Goal: Transaction & Acquisition: Purchase product/service

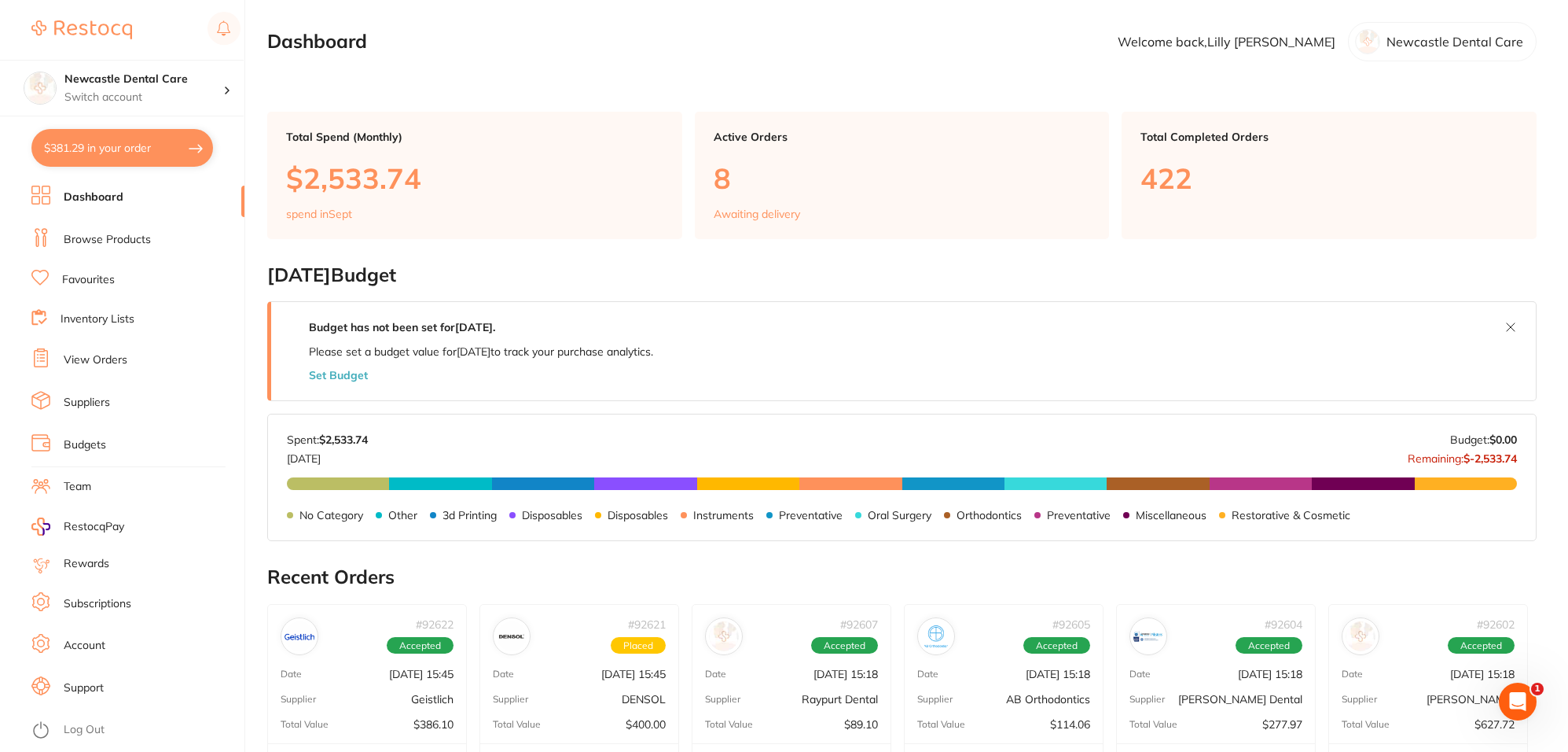
click at [120, 240] on link "Browse Products" at bounding box center [107, 239] width 87 height 16
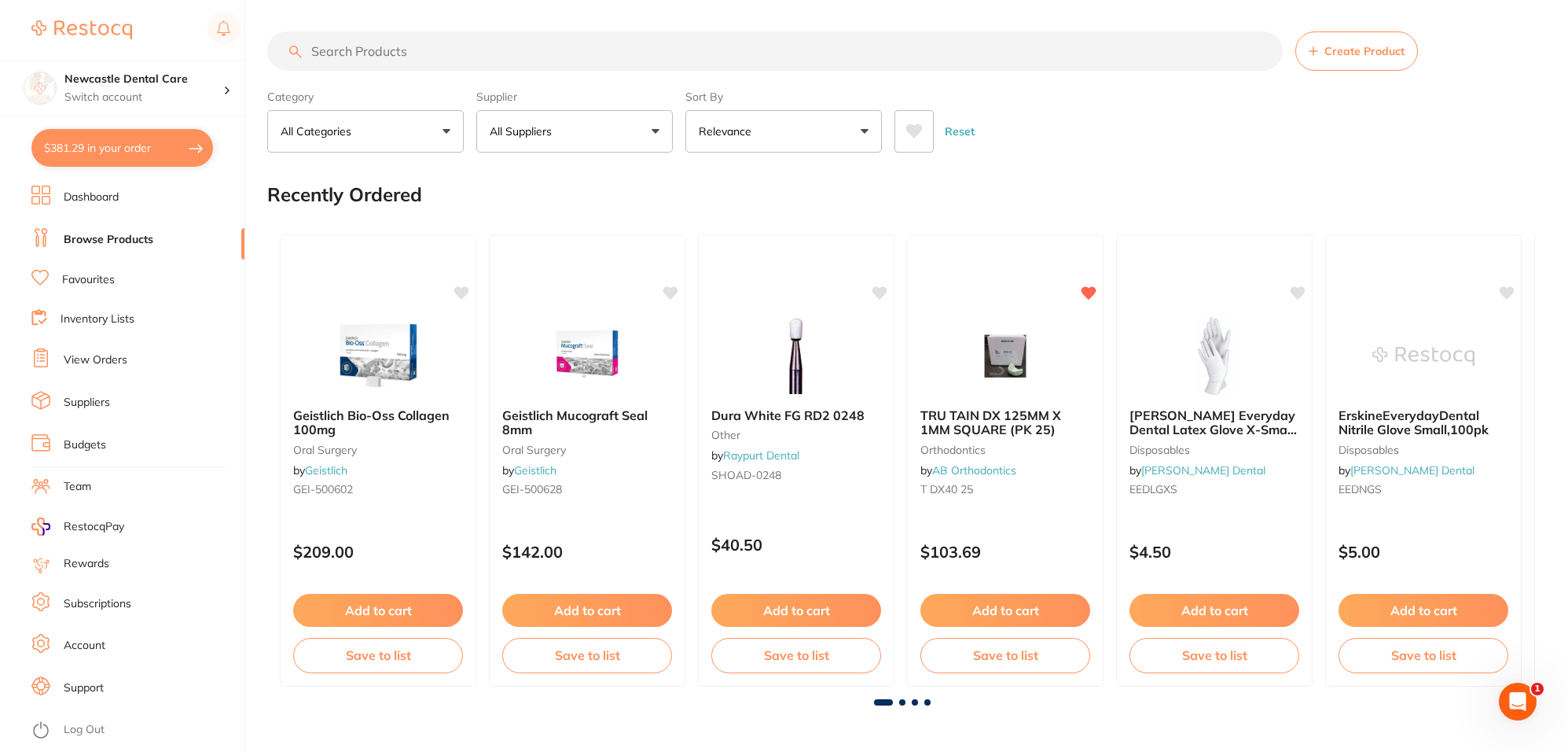
drag, startPoint x: 792, startPoint y: 356, endPoint x: 799, endPoint y: 364, distance: 10.6
click at [792, 356] on img at bounding box center [796, 357] width 102 height 79
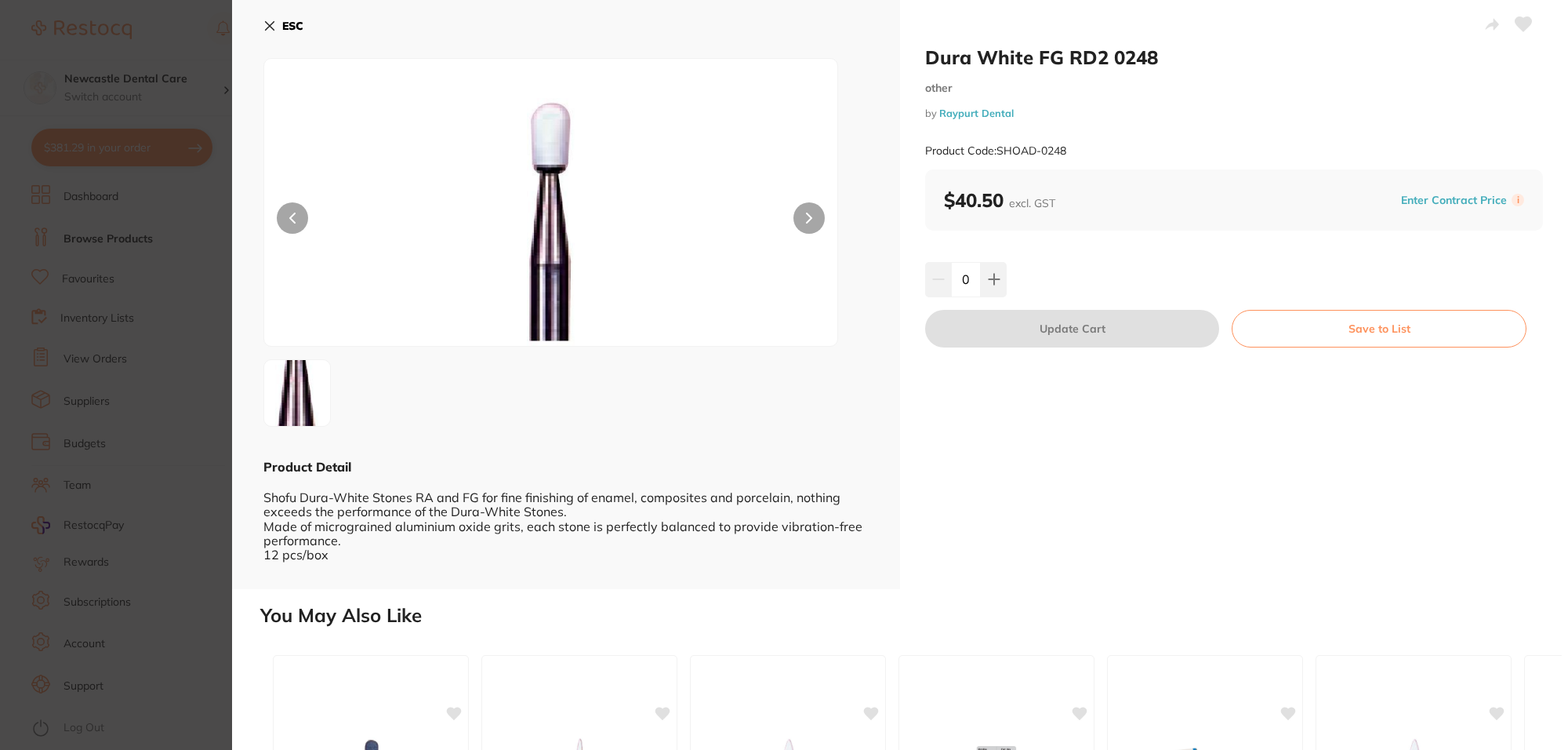
click at [990, 278] on icon at bounding box center [993, 279] width 12 height 12
type input "1"
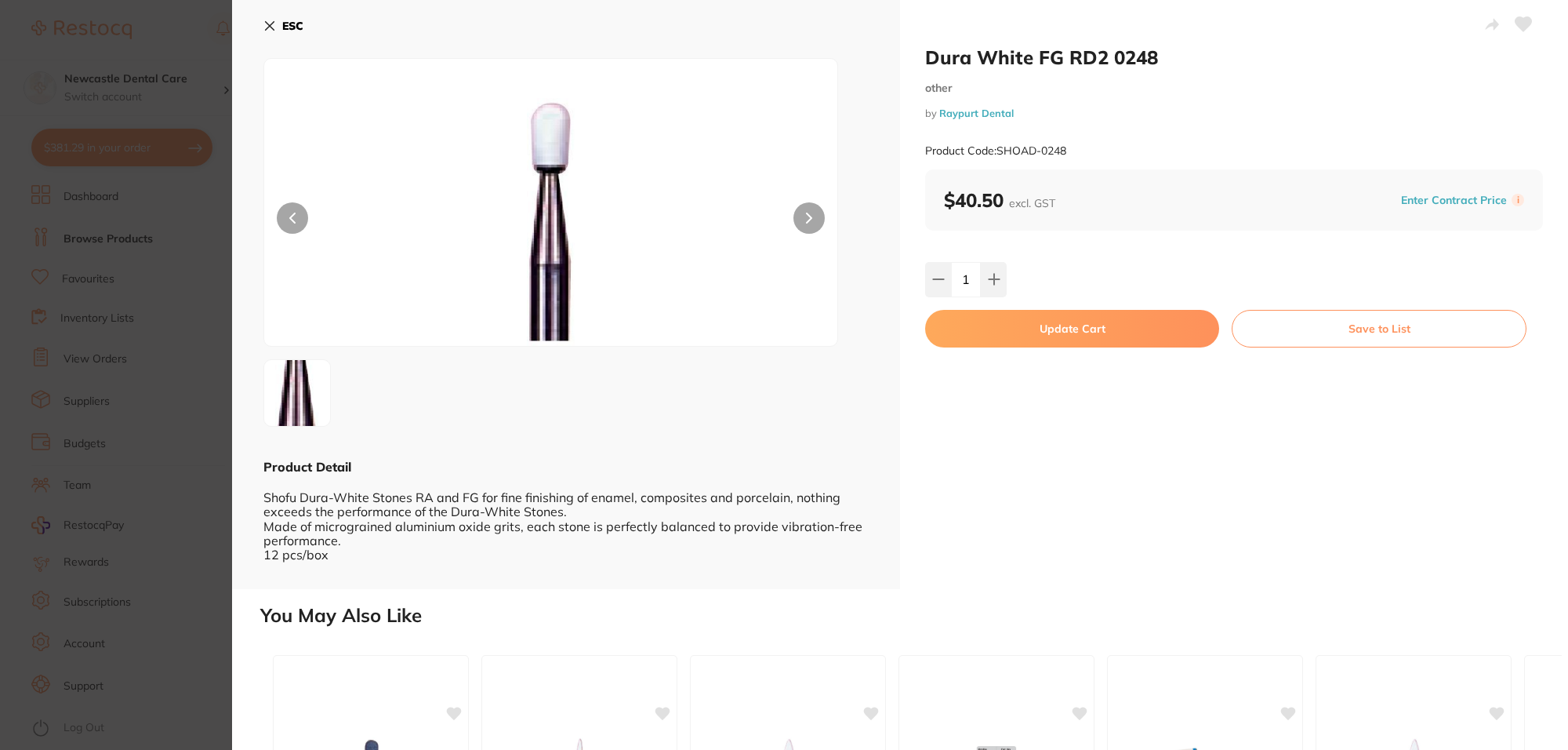
click at [1139, 336] on button "Update Cart" at bounding box center [1072, 329] width 294 height 37
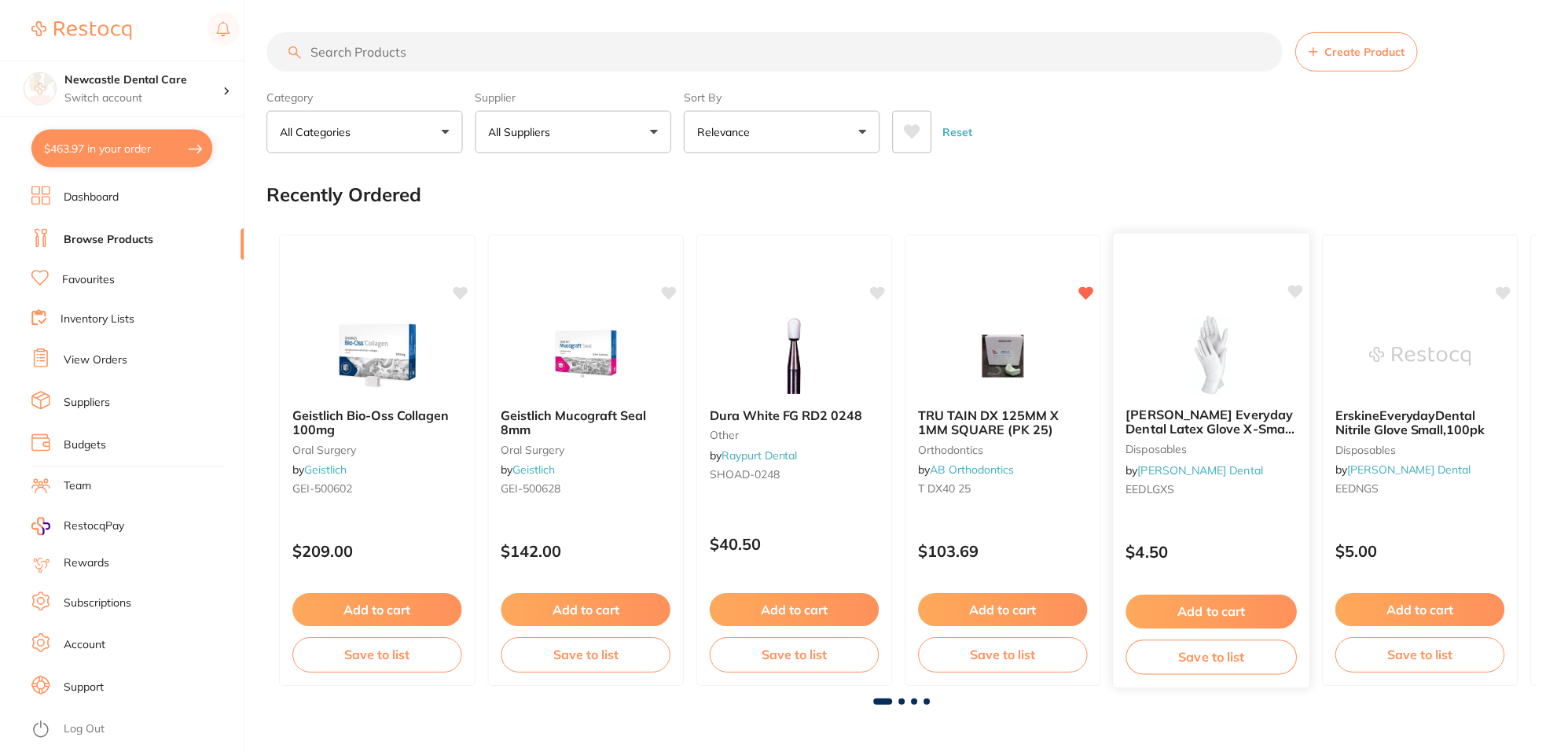
scroll to position [8, 0]
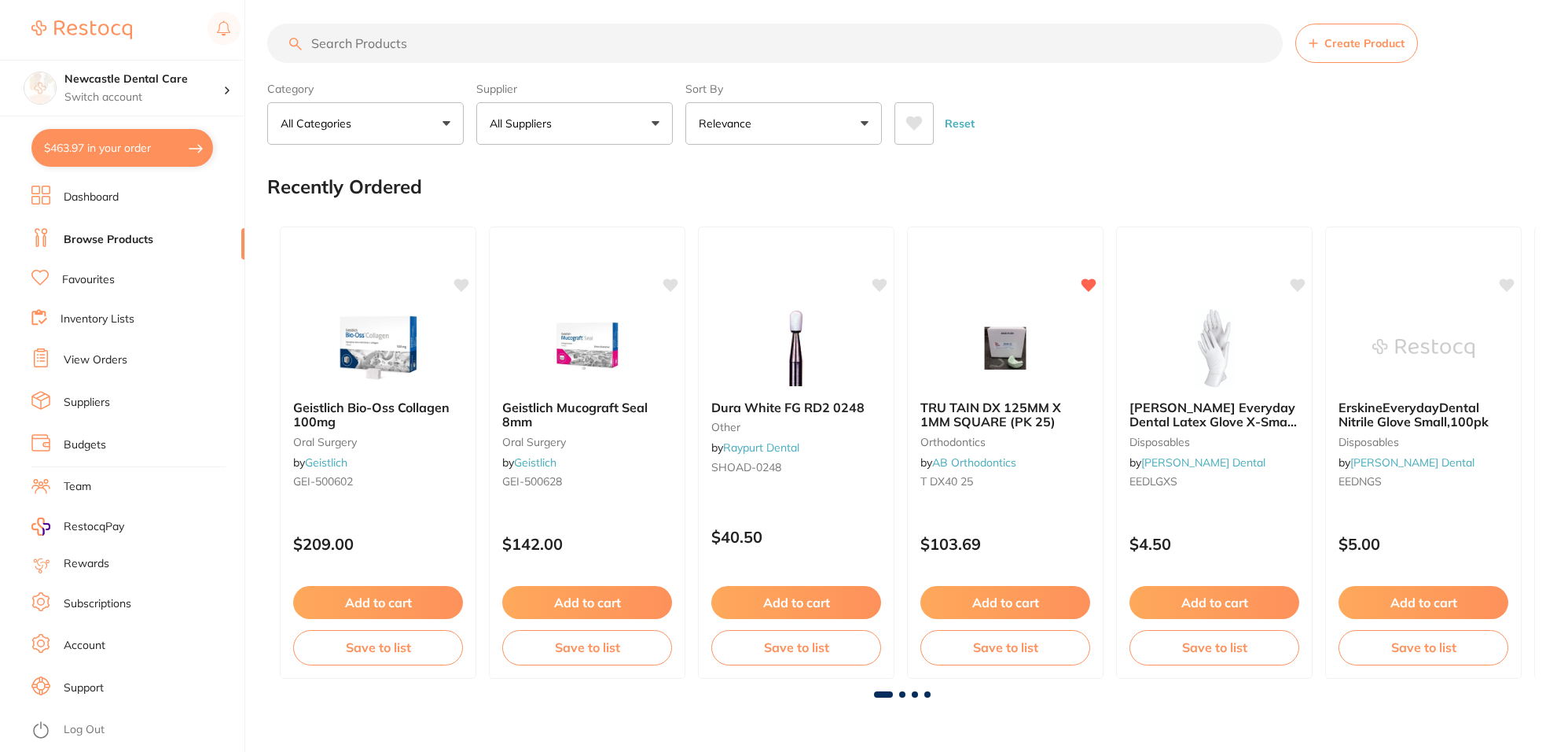
click at [503, 39] on input "search" at bounding box center [775, 43] width 1015 height 39
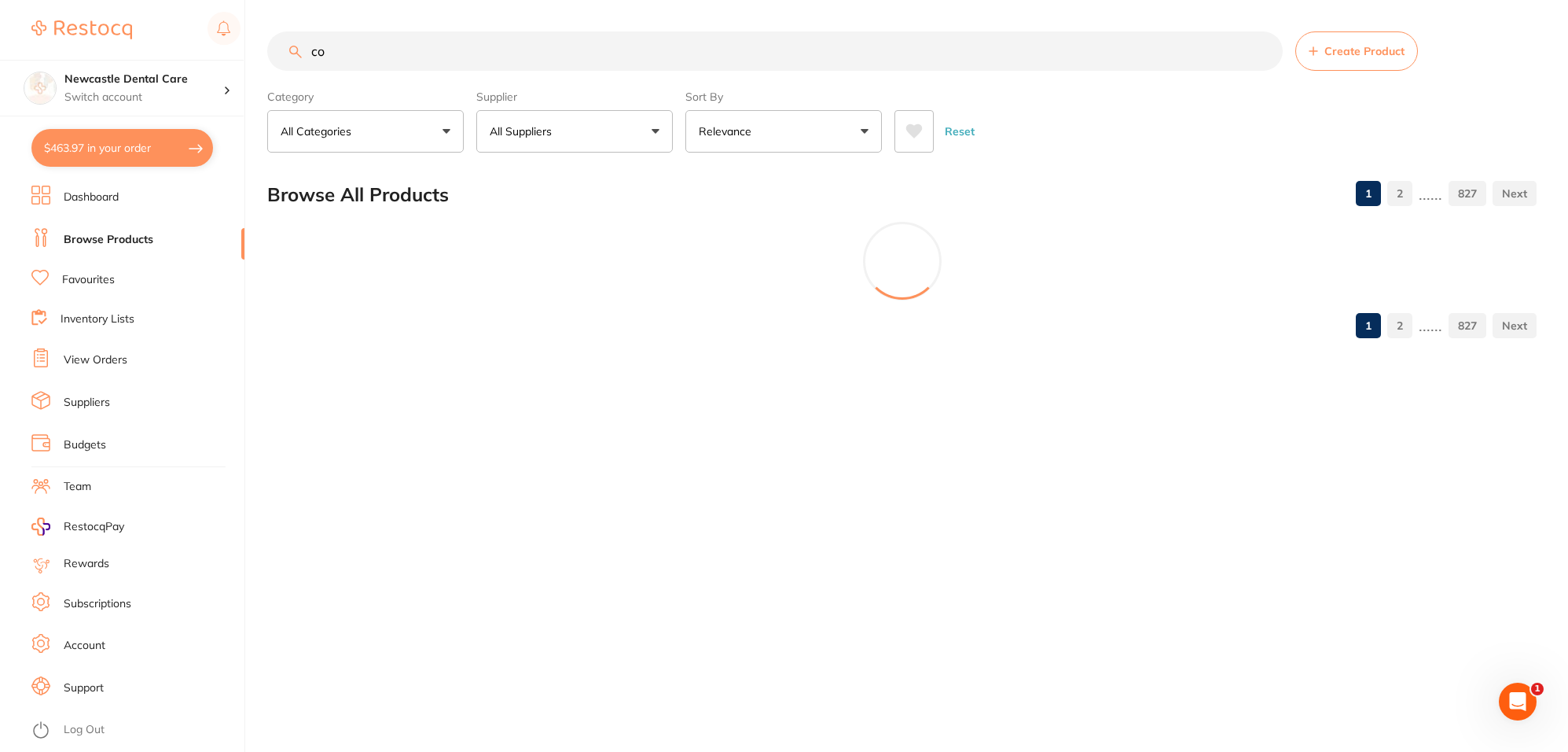
scroll to position [0, 0]
type input "c"
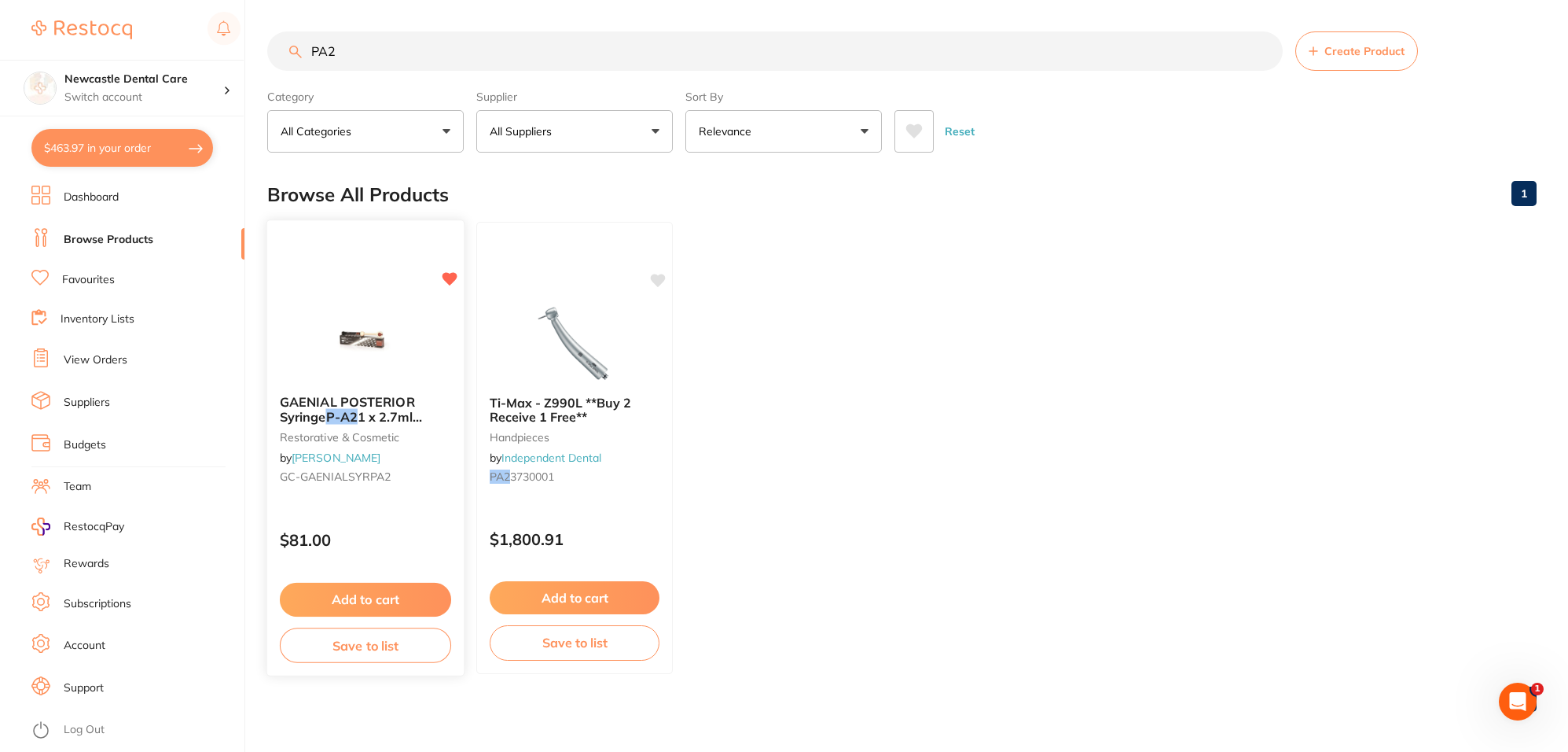
type input "PA2"
click at [367, 398] on span "GAENIAL POSTERIOR Syringe" at bounding box center [347, 409] width 135 height 31
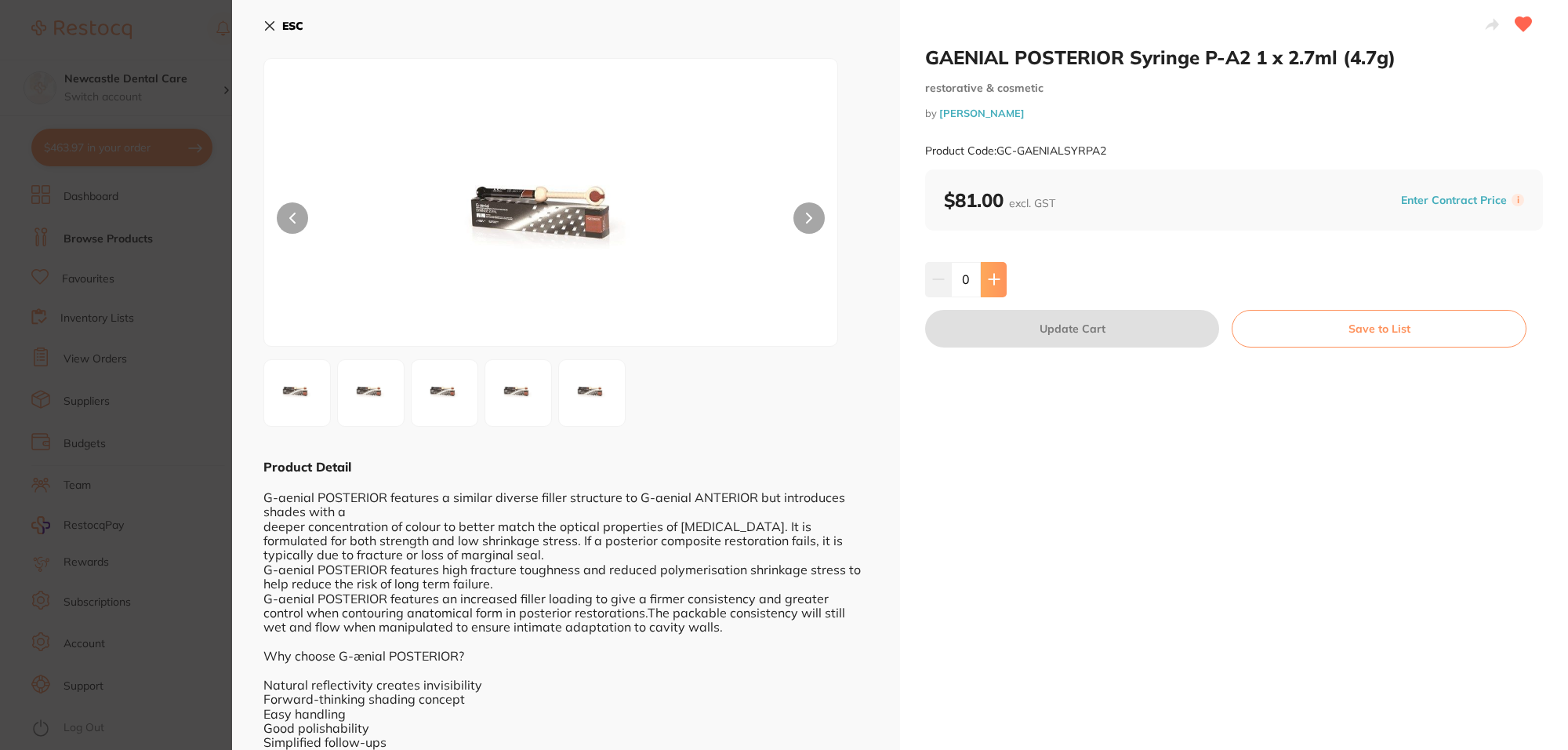
click at [994, 274] on icon at bounding box center [993, 279] width 12 height 12
type input "1"
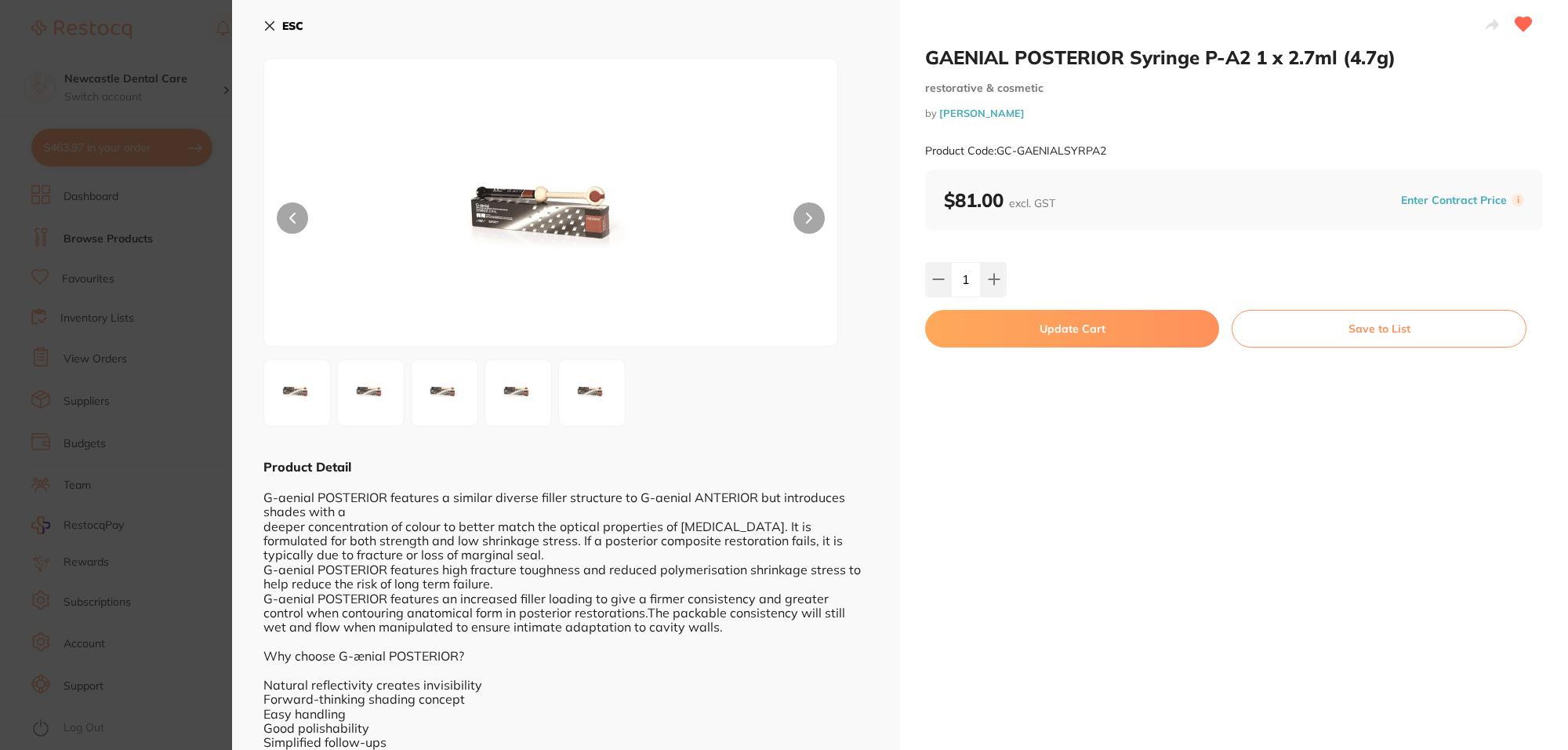
click at [1076, 327] on button "Update Cart" at bounding box center [1072, 329] width 294 height 37
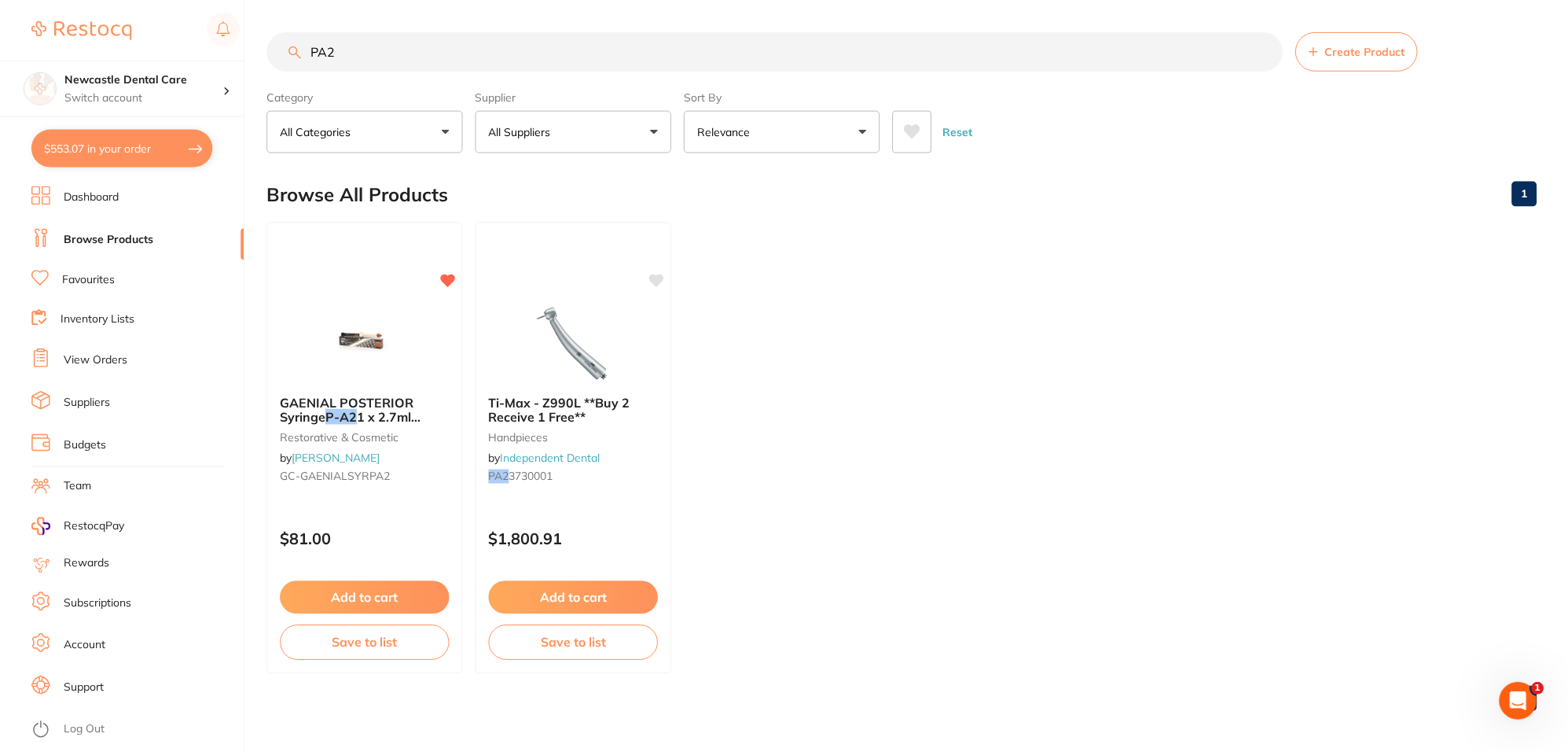
scroll to position [4, 0]
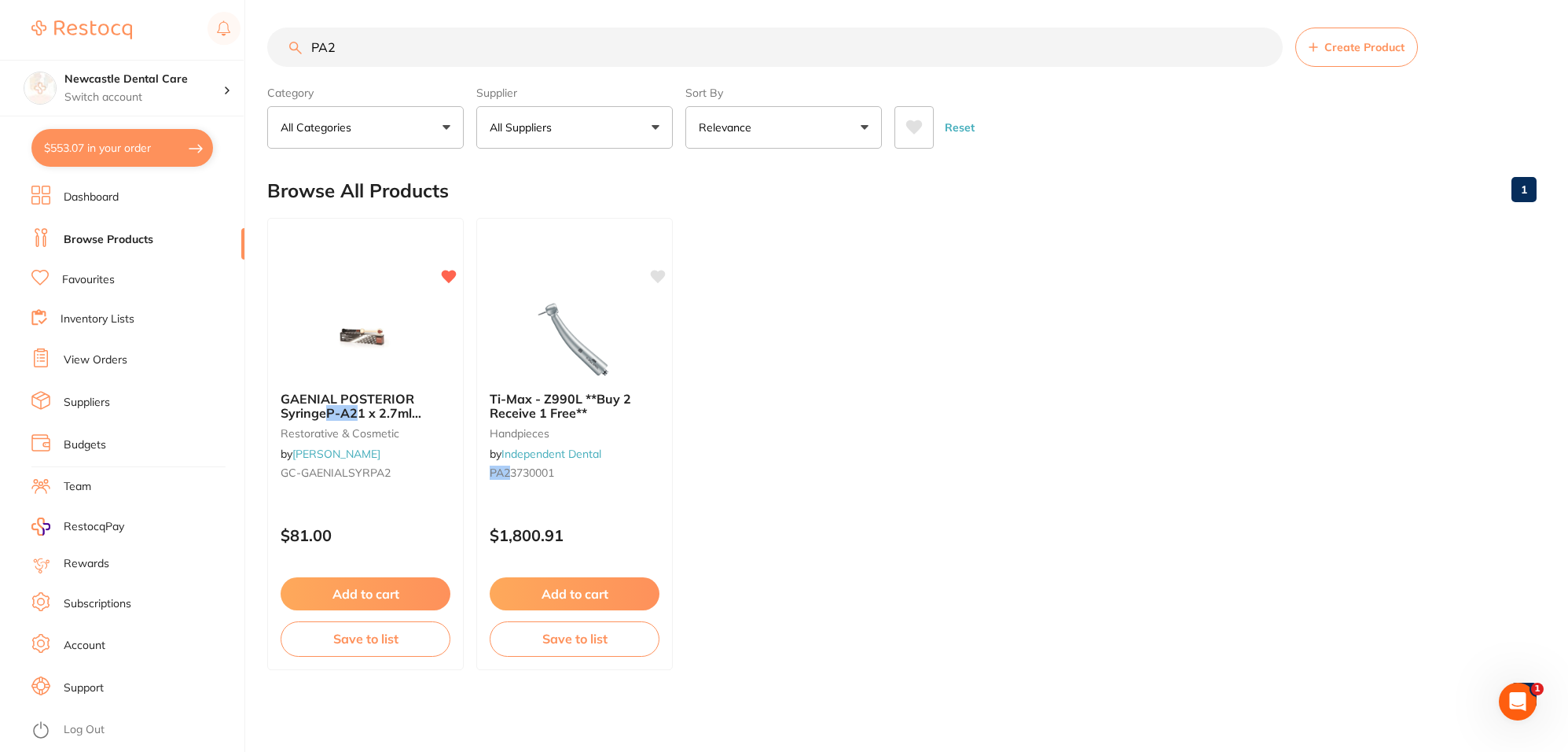
click at [142, 155] on button "$553.07 in your order" at bounding box center [123, 147] width 182 height 38
checkbox input "true"
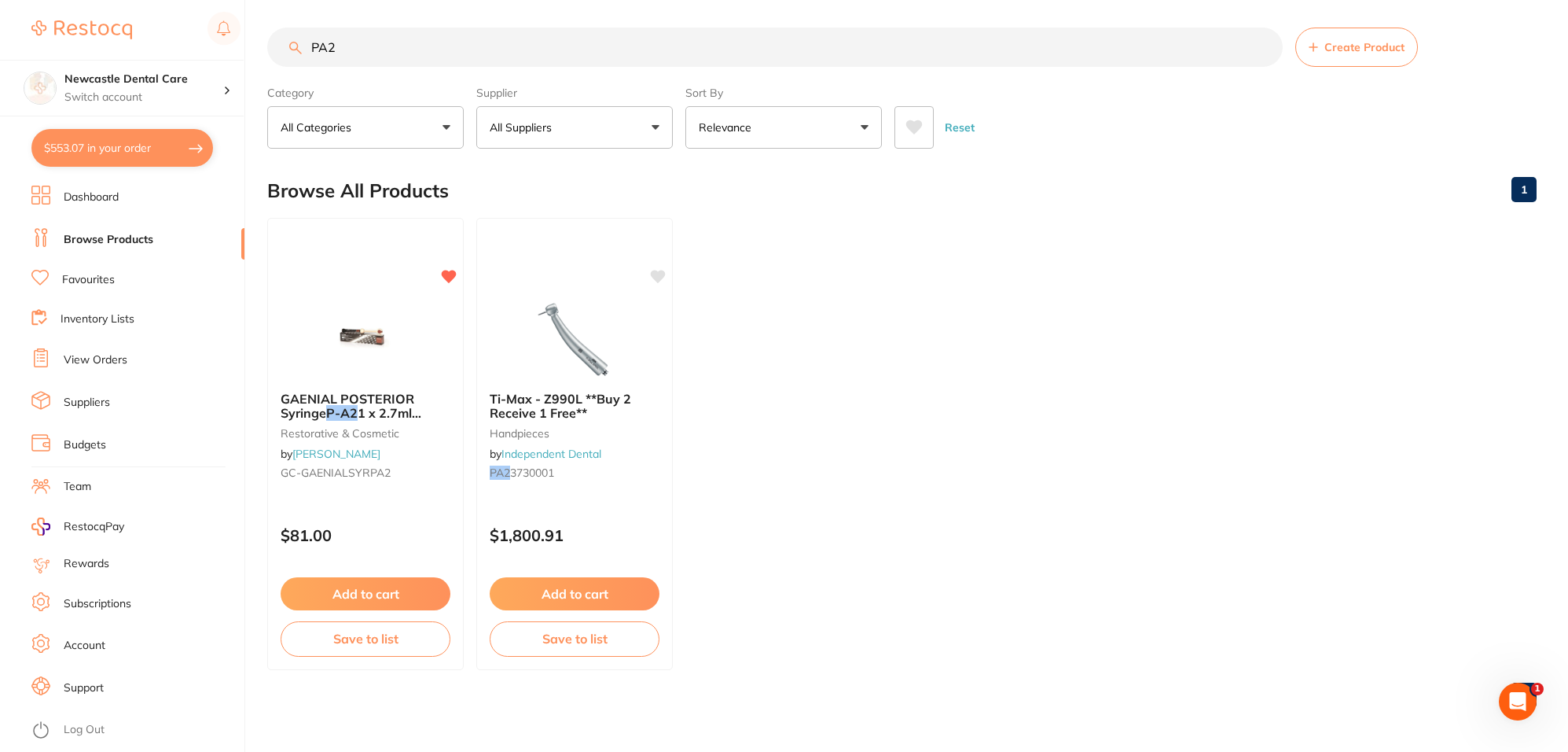
checkbox input "true"
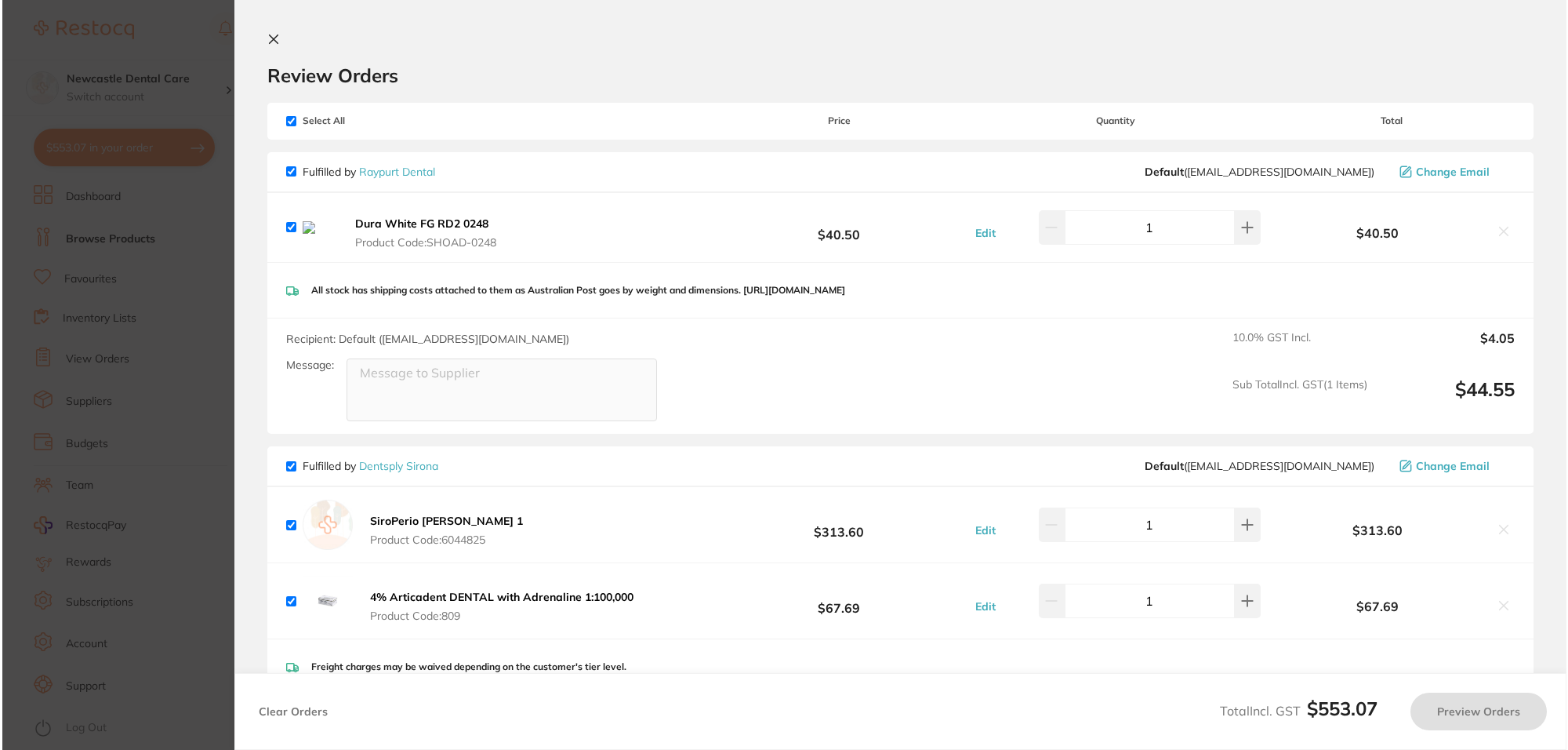
scroll to position [0, 0]
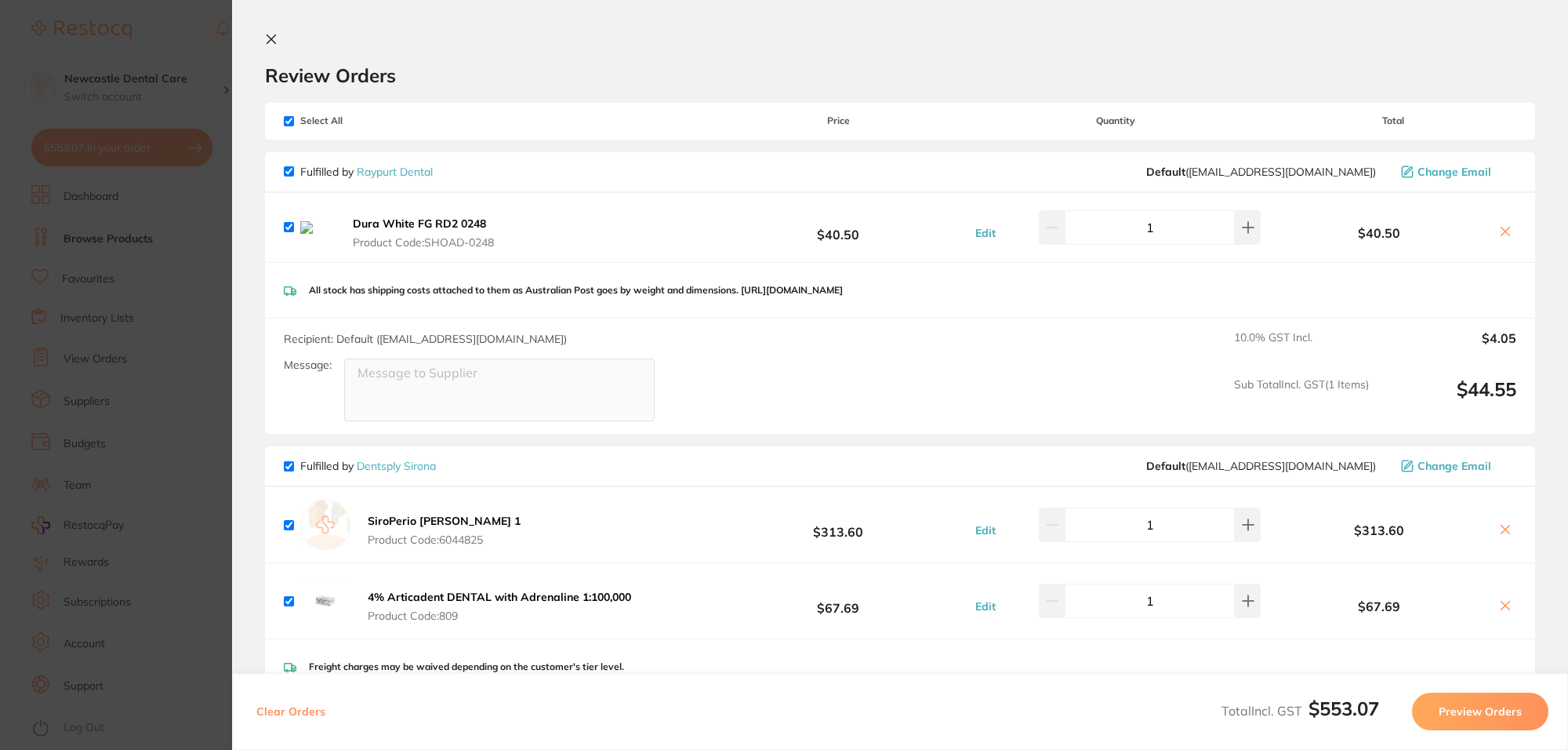
click at [1505, 238] on icon at bounding box center [1505, 230] width 12 height 12
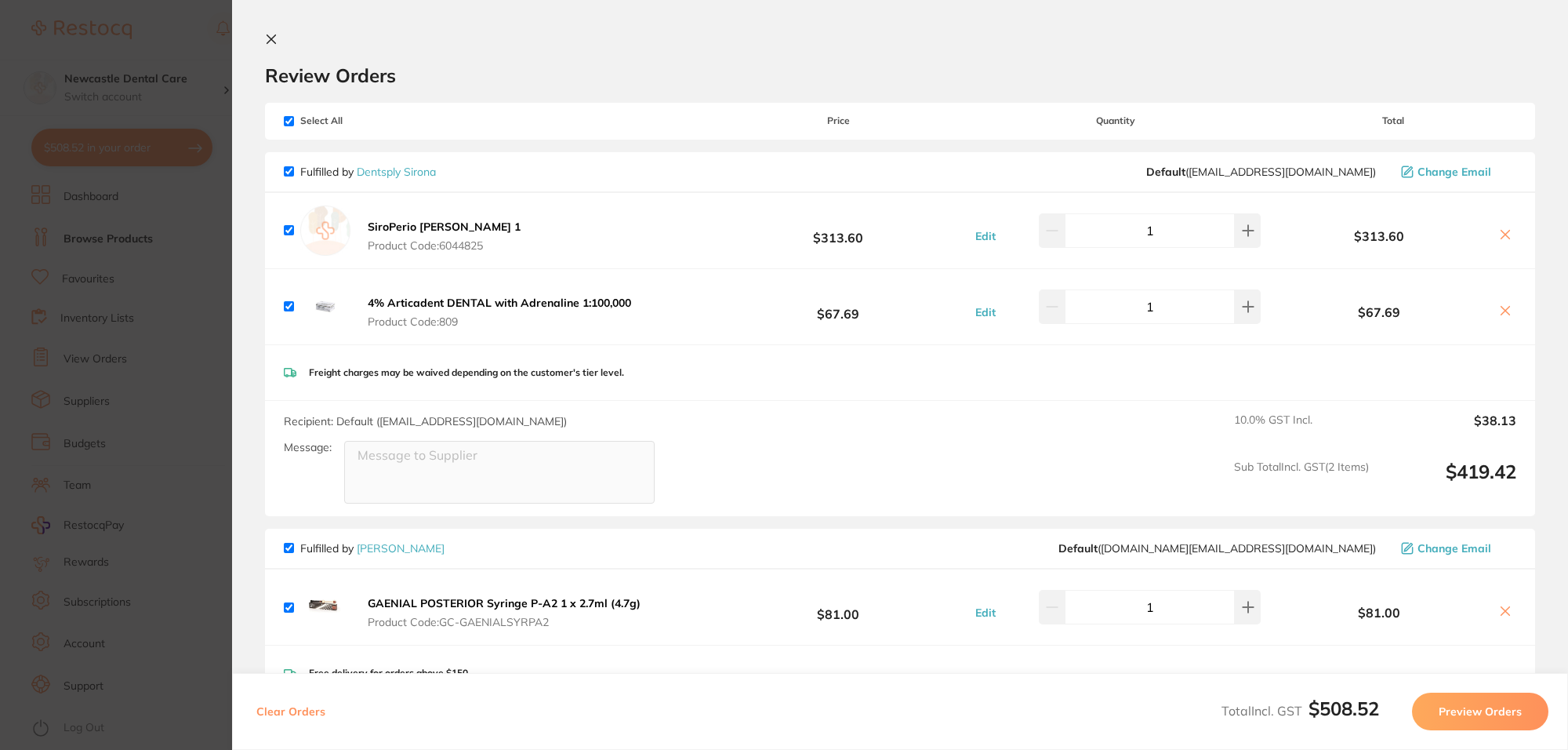
scroll to position [294, 0]
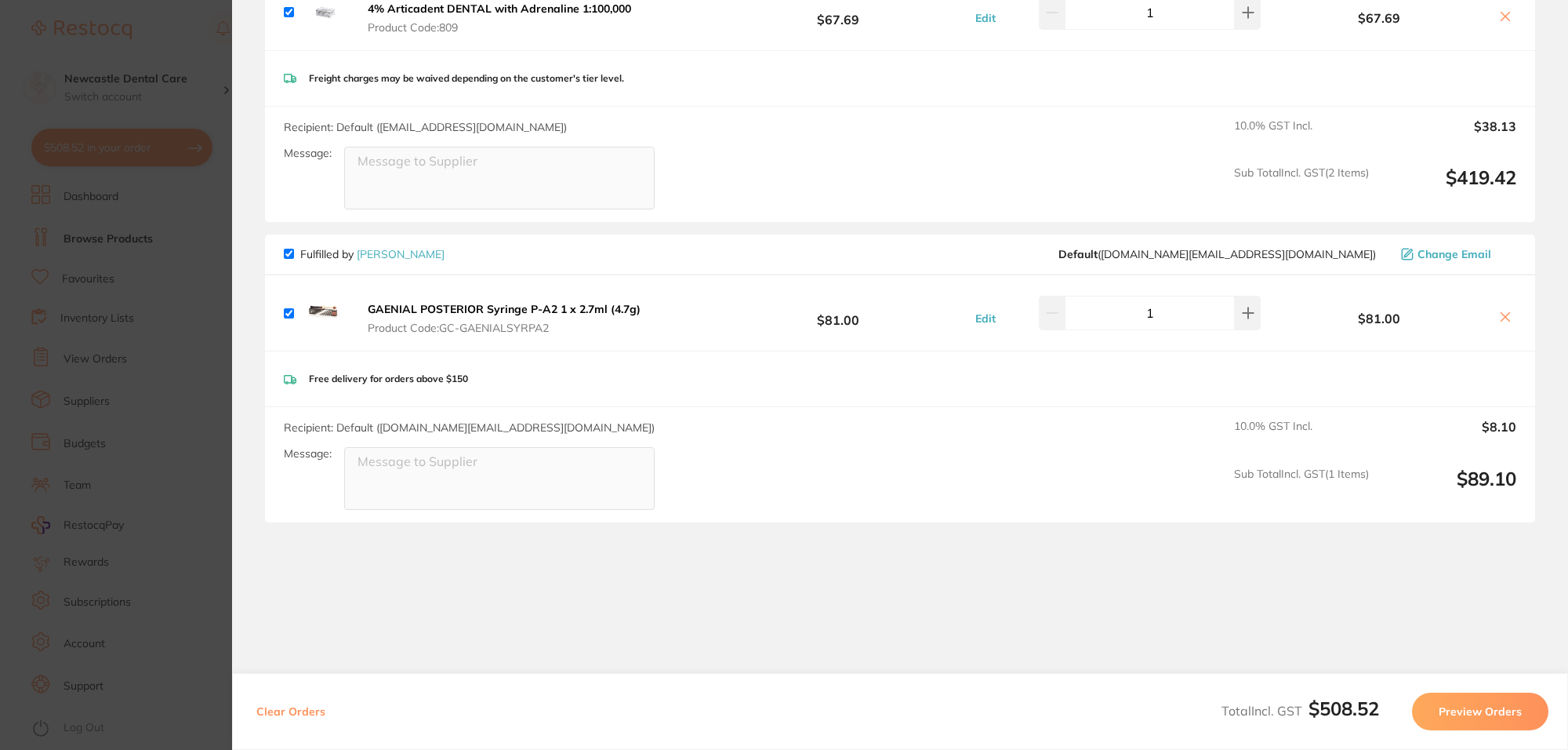
click at [1502, 319] on icon at bounding box center [1505, 316] width 12 height 12
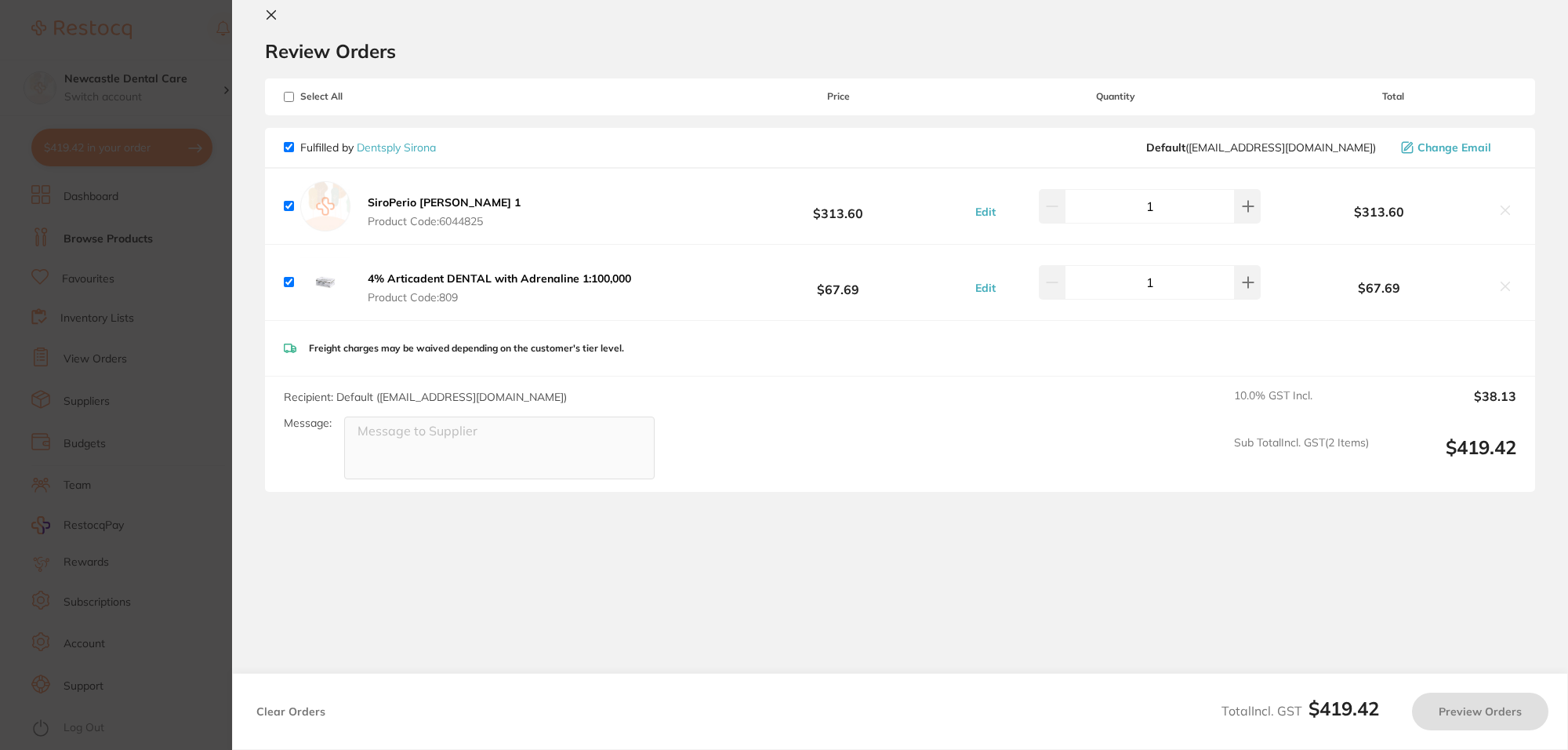
checkbox input "true"
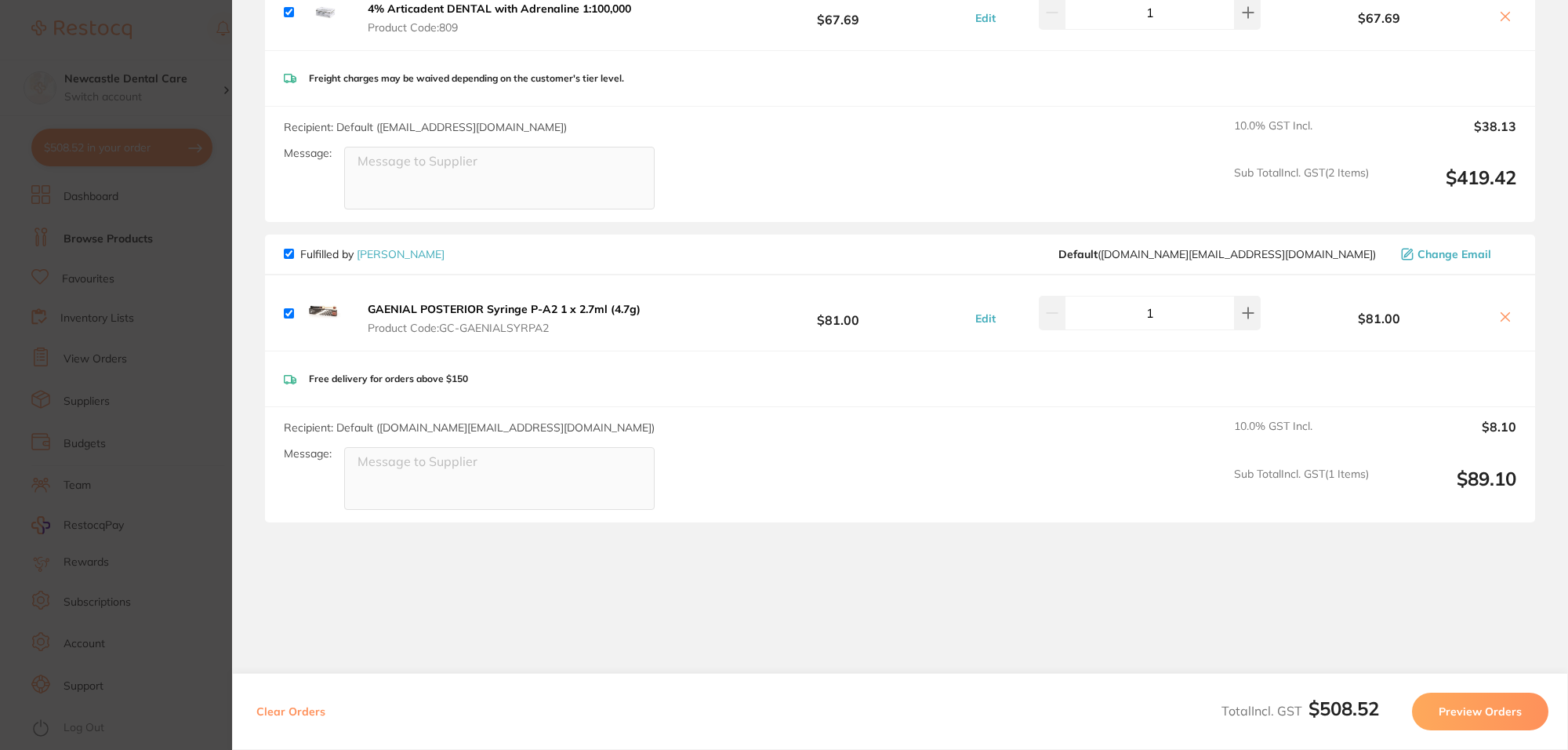
click at [184, 300] on section "Update RRP Set your pre negotiated price for this item. Item Agreed RRP (excl. …" at bounding box center [784, 375] width 1568 height 750
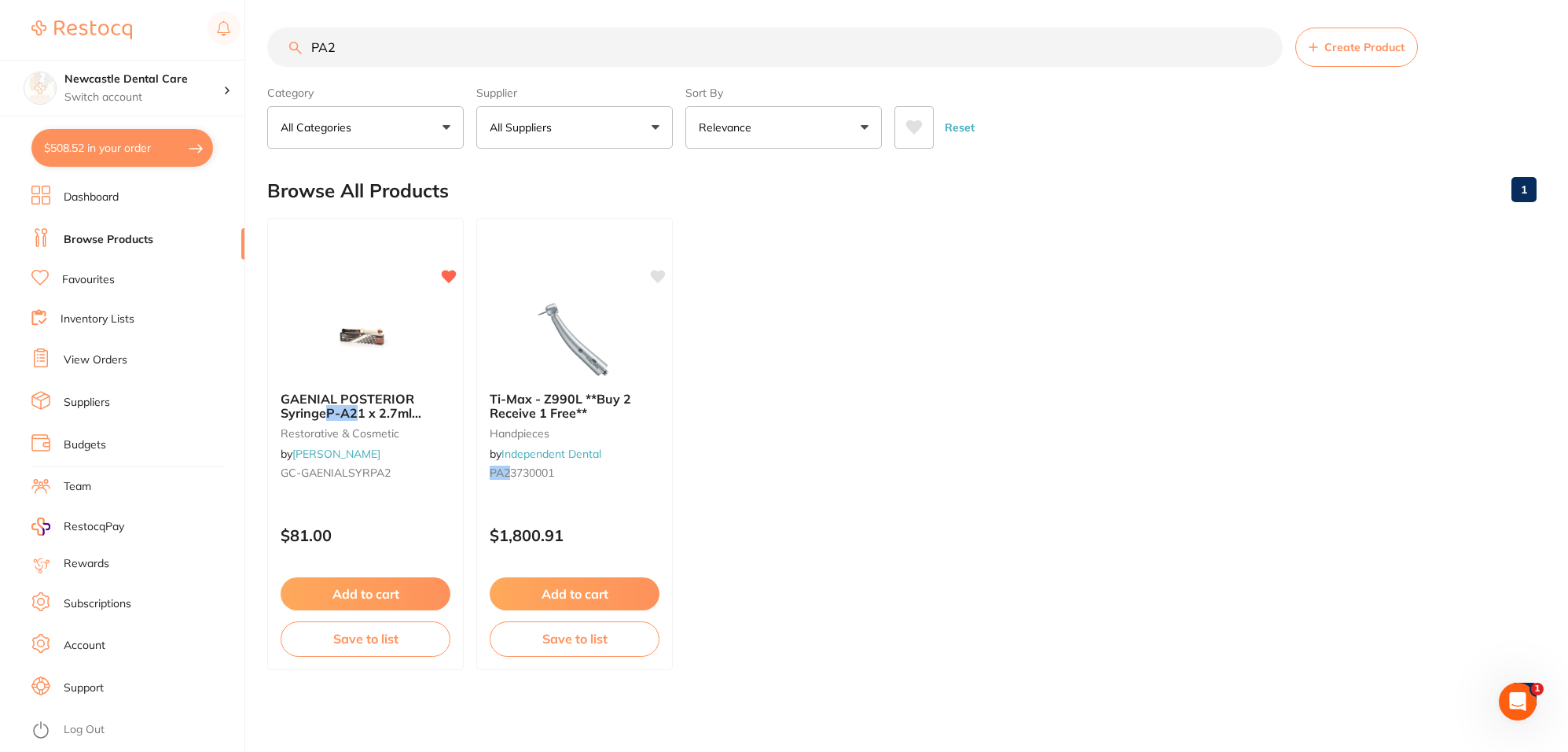
click at [147, 143] on button "$508.52 in your order" at bounding box center [123, 147] width 182 height 38
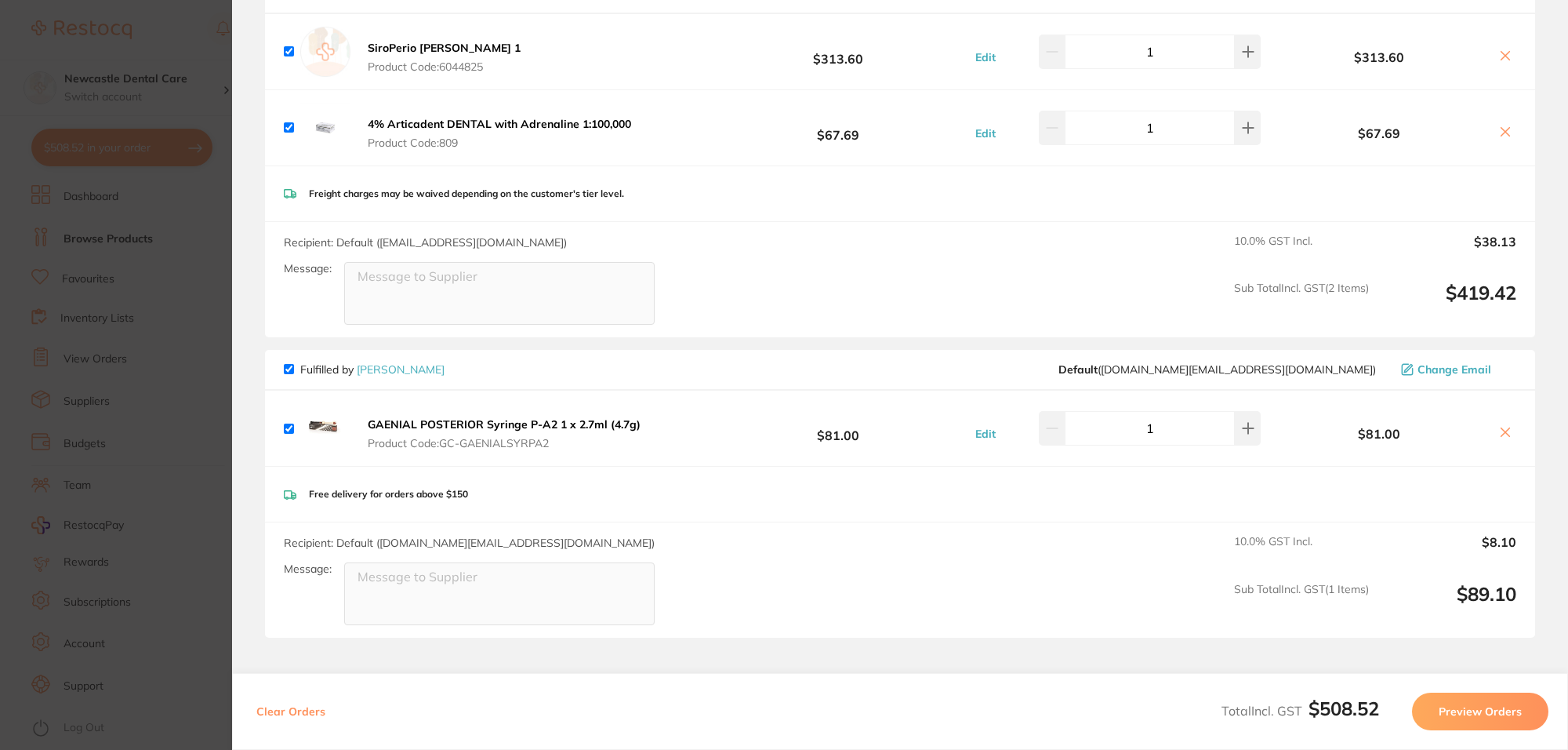
scroll to position [326, 0]
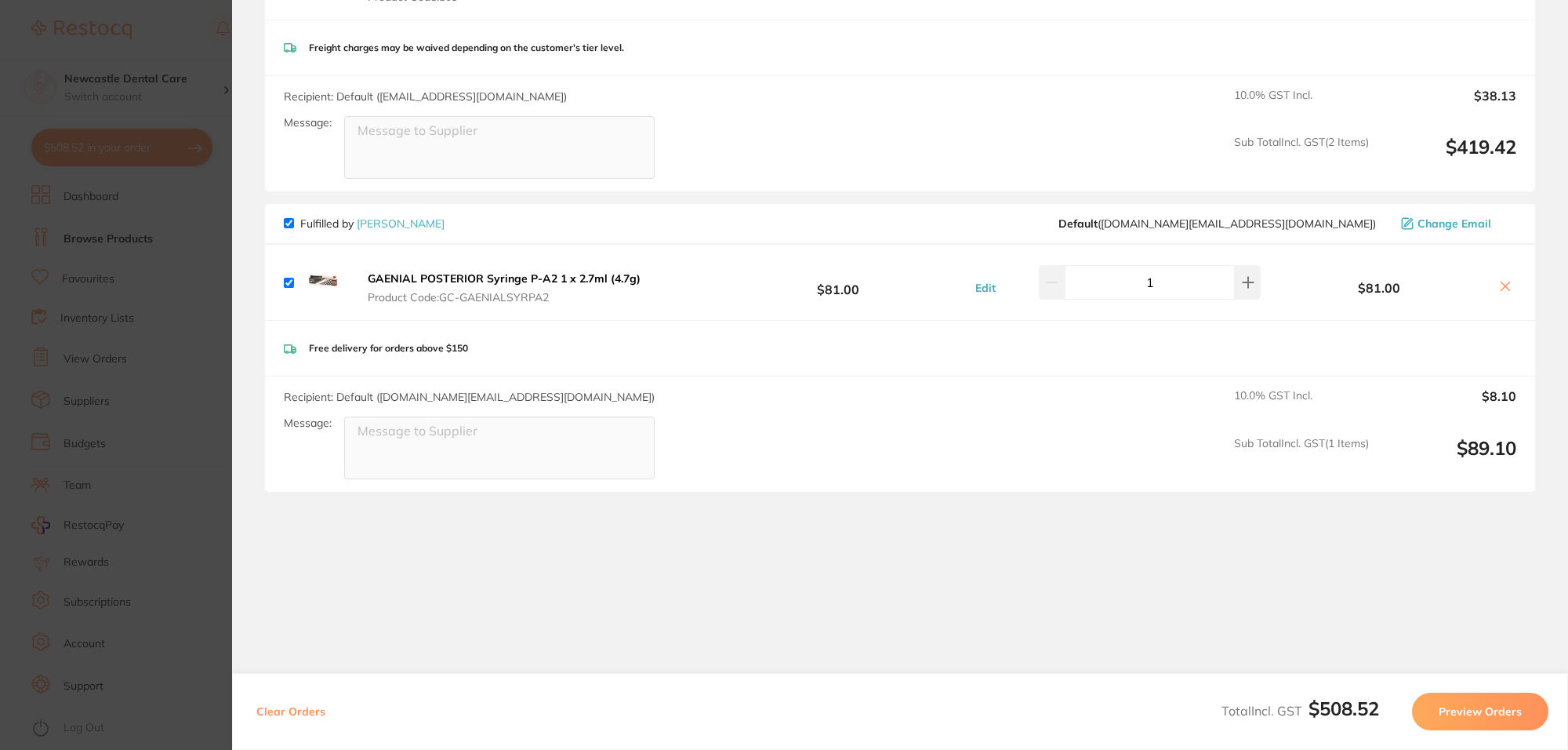
click at [128, 363] on section "Update RRP Set your pre negotiated price for this item. Item Agreed RRP (excl. …" at bounding box center [784, 375] width 1568 height 750
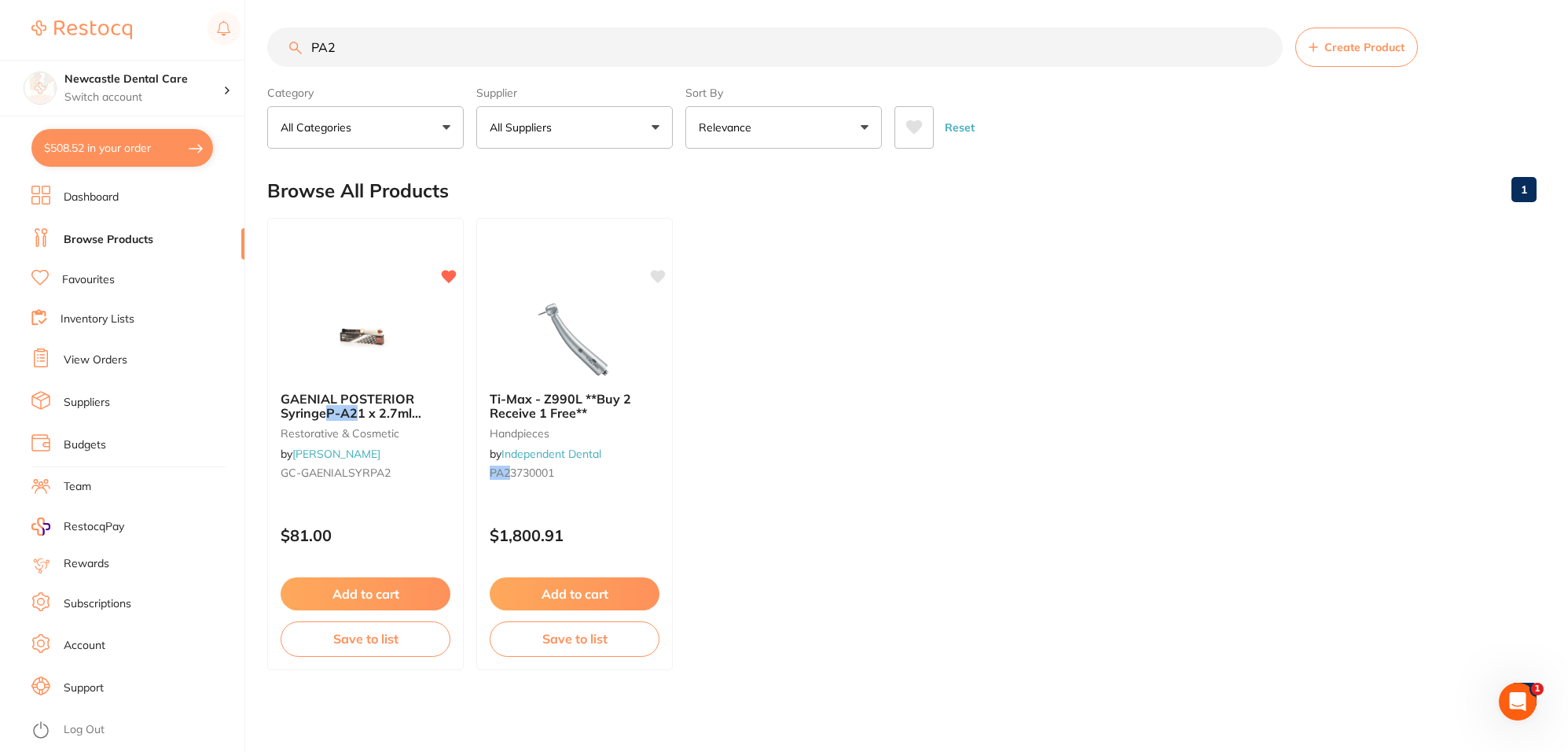
click at [100, 284] on link "Favourites" at bounding box center [88, 280] width 53 height 16
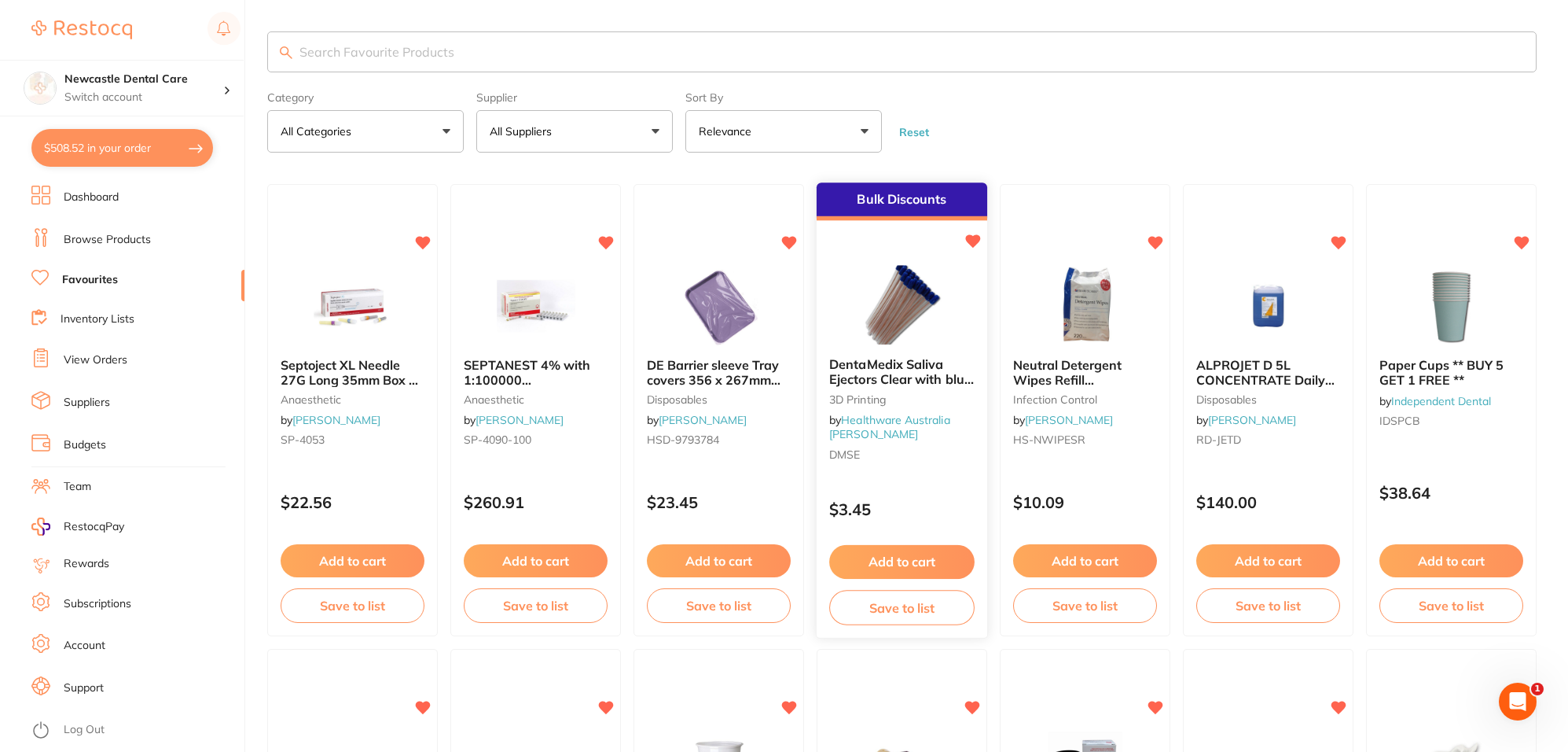
click at [884, 352] on div "DentaMedix Saliva Ejectors Clear with blue tip 100/Bag 3D Printing by Healthwar…" at bounding box center [902, 412] width 171 height 134
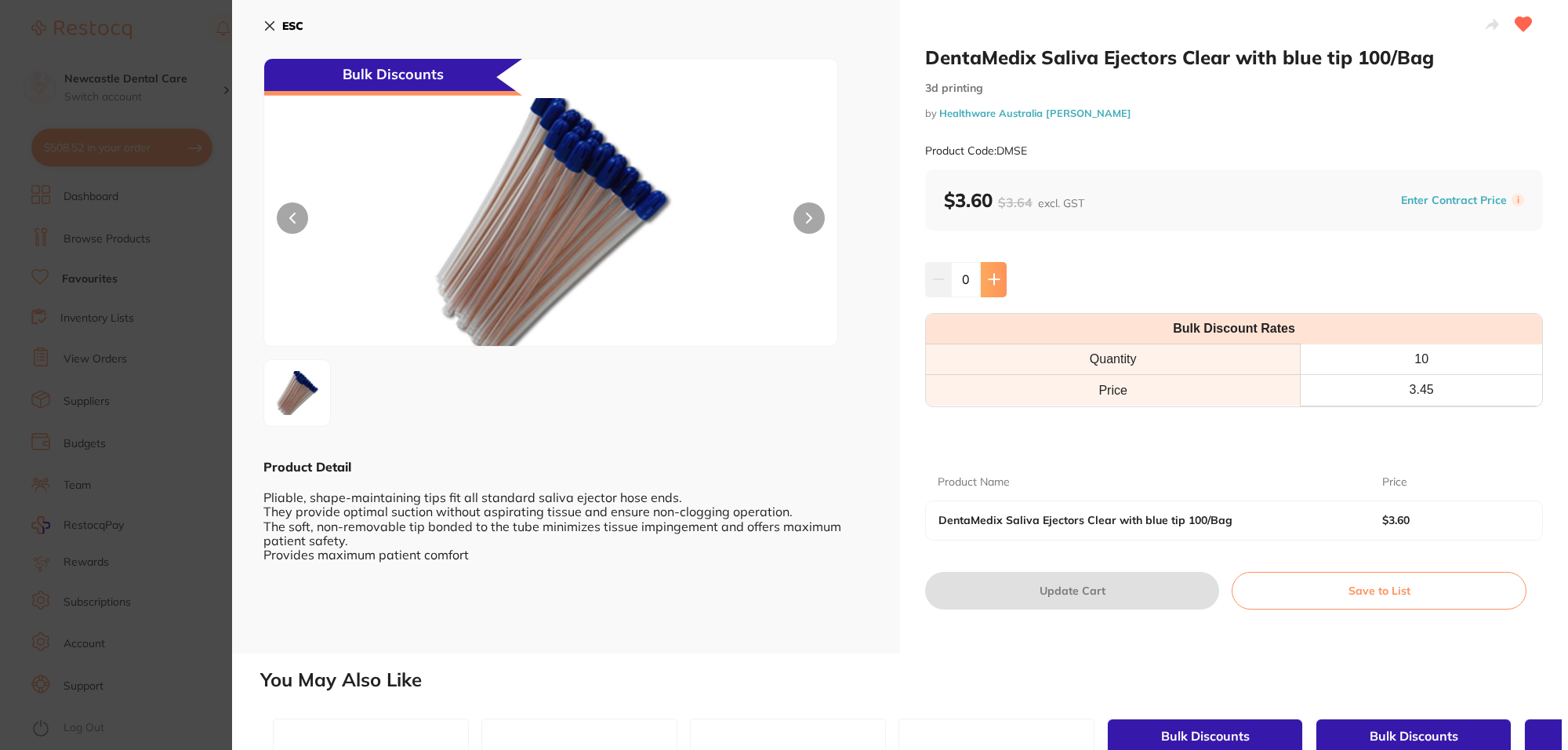
click at [998, 280] on button at bounding box center [994, 279] width 26 height 35
type input "2"
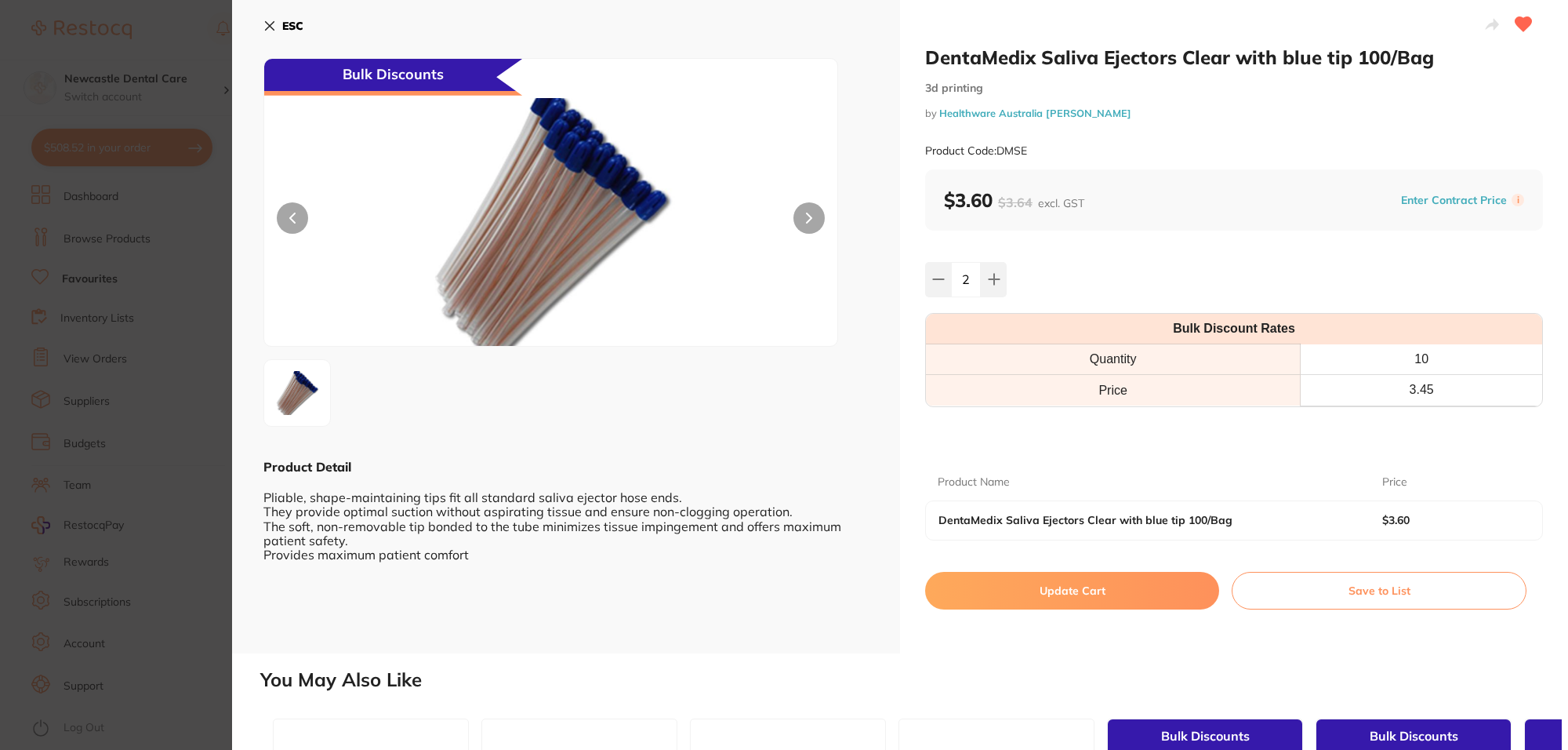
click at [273, 17] on button "ESC" at bounding box center [283, 25] width 40 height 26
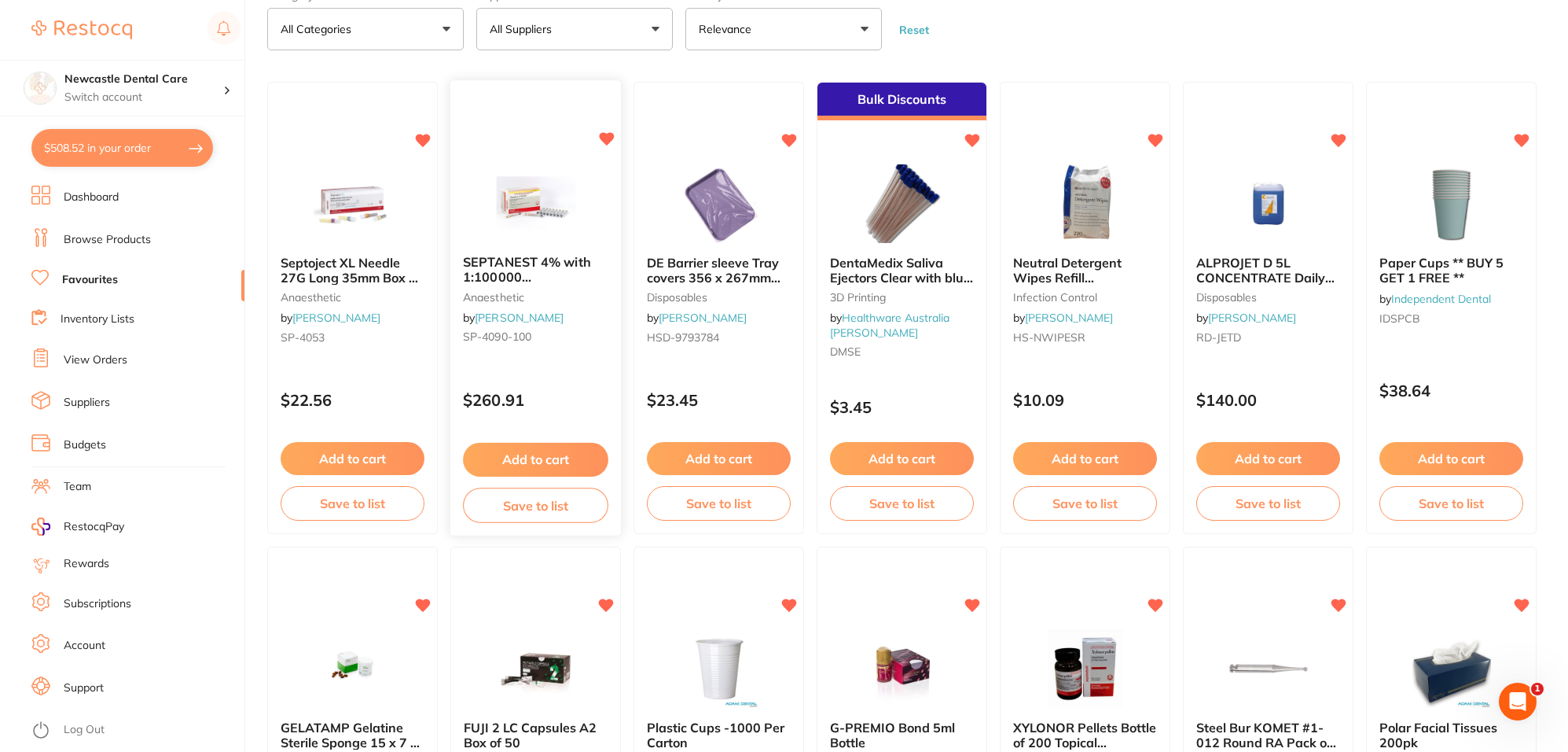
click at [516, 293] on small "anaesthetic" at bounding box center [535, 297] width 145 height 12
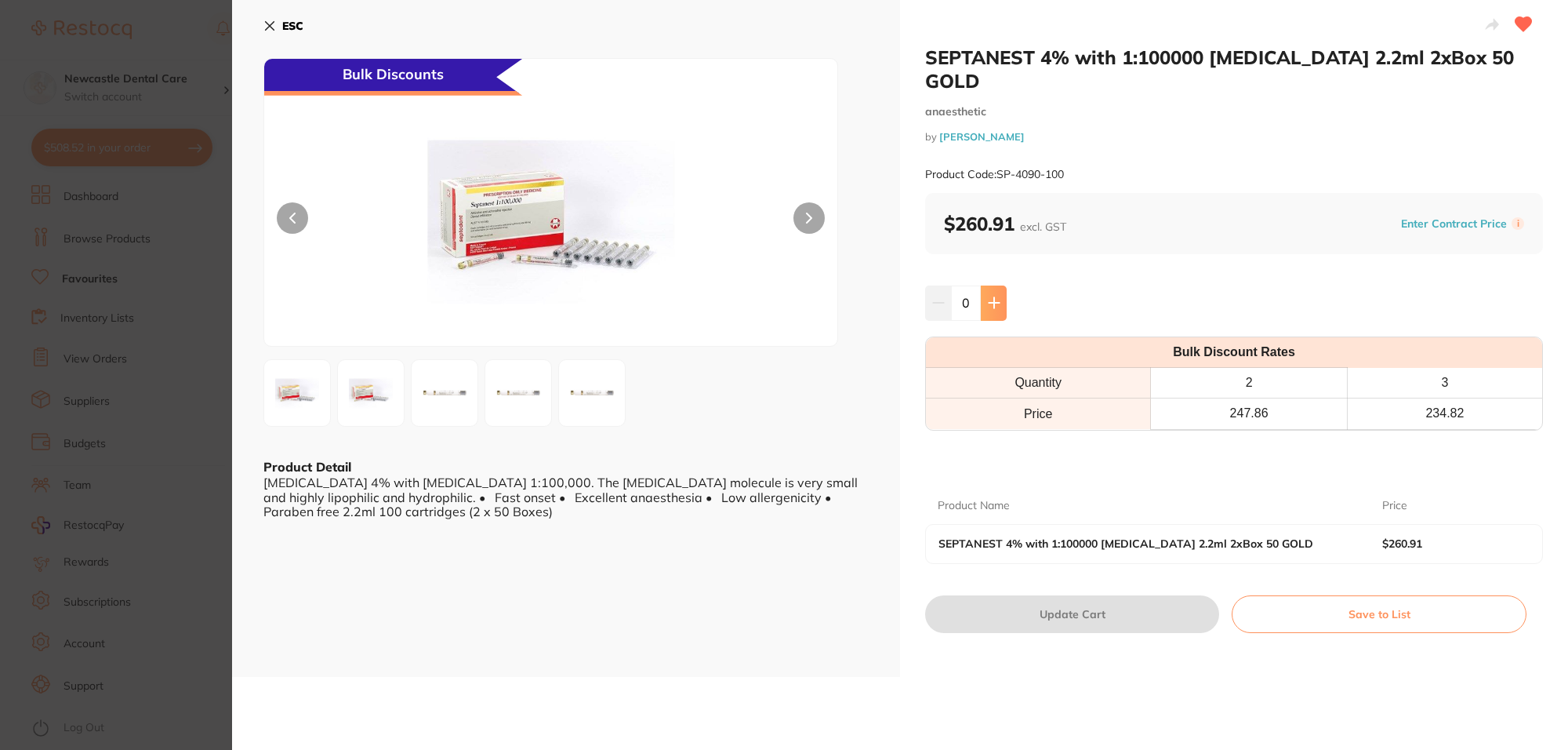
click at [1002, 286] on button at bounding box center [994, 302] width 26 height 35
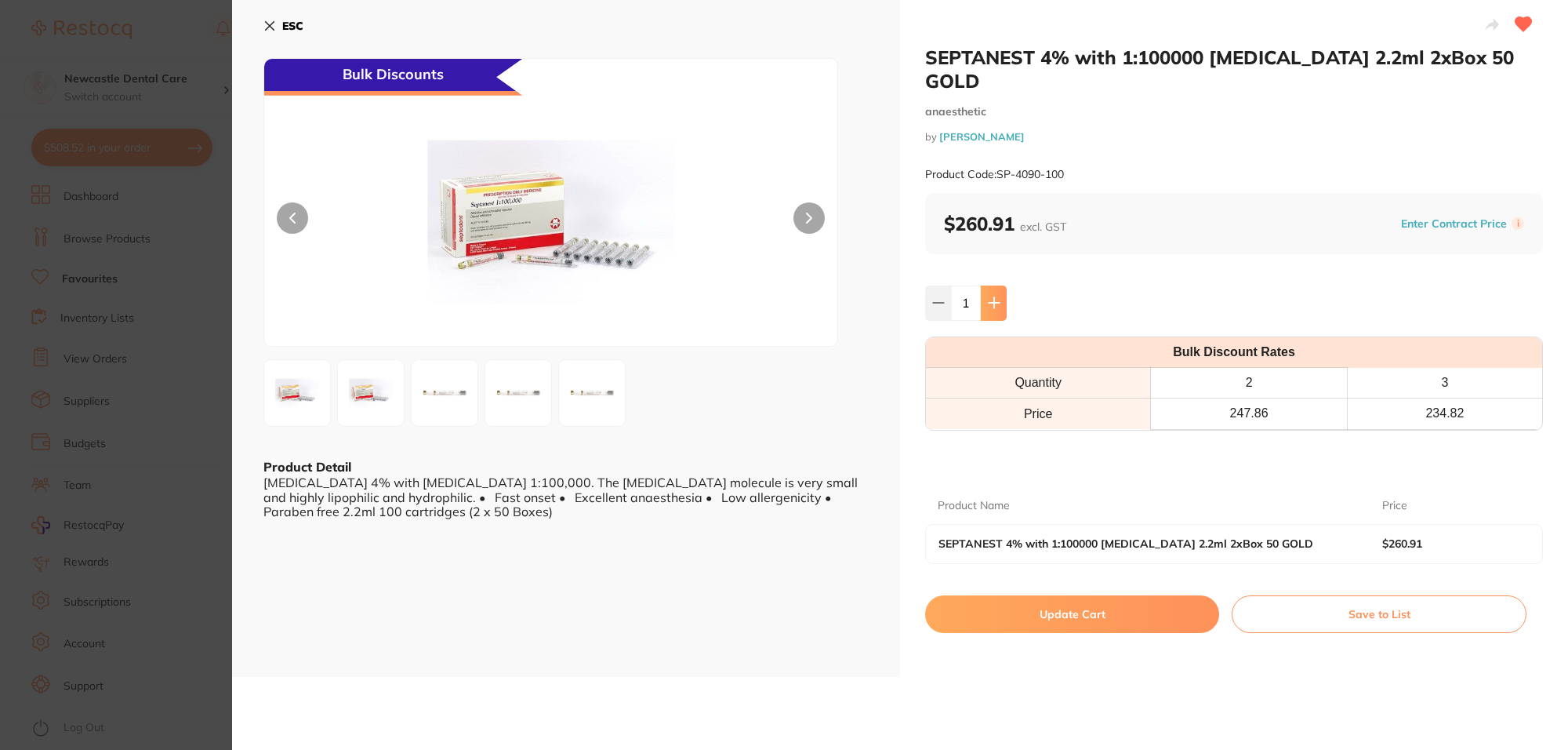
click at [1002, 286] on button at bounding box center [994, 302] width 26 height 35
type input "2"
click at [283, 27] on b "ESC" at bounding box center [293, 25] width 22 height 14
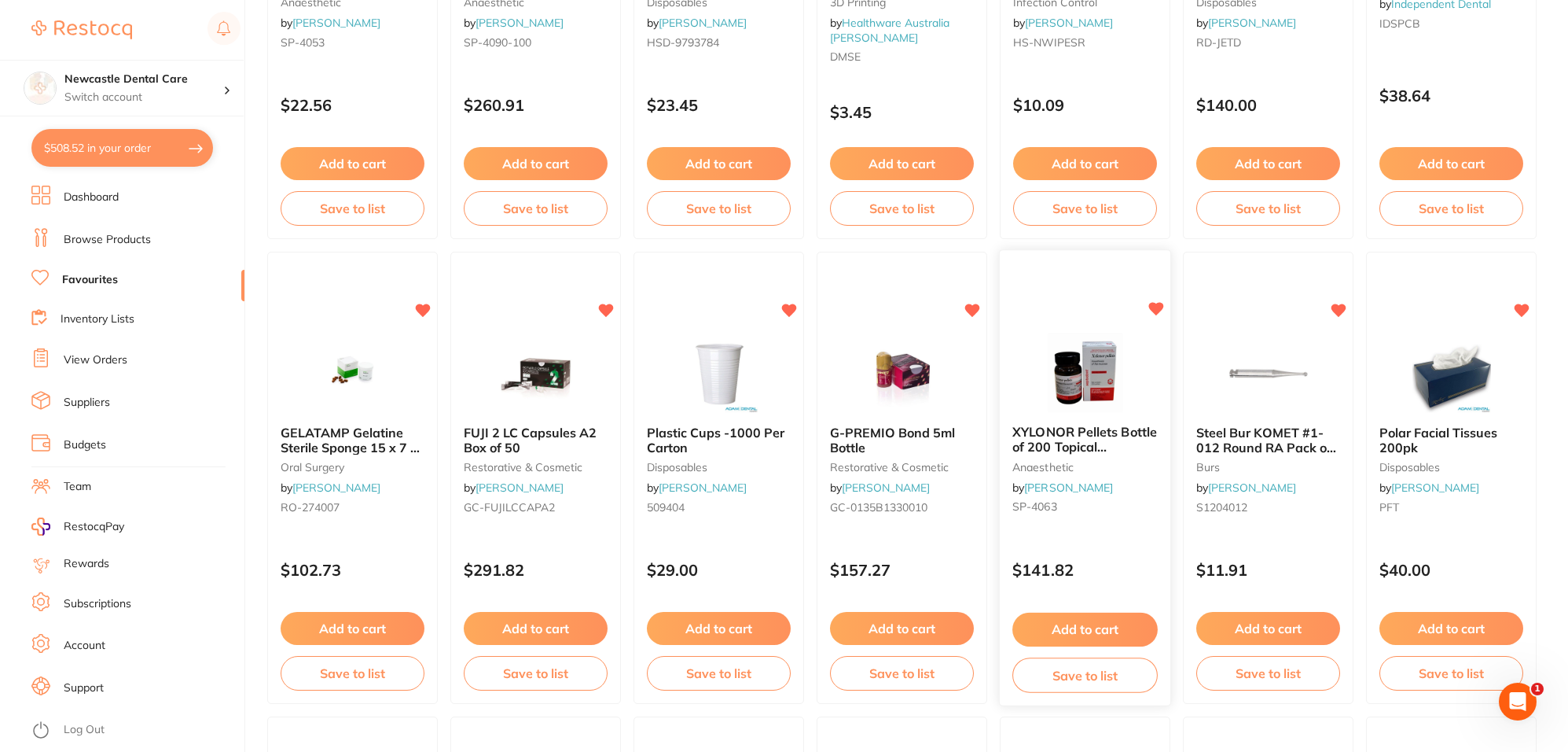
click at [1099, 414] on div "XYLONOR Pellets Bottle of 200 Topical Anaesthetic anaesthetic by [PERSON_NAME] …" at bounding box center [1086, 473] width 171 height 120
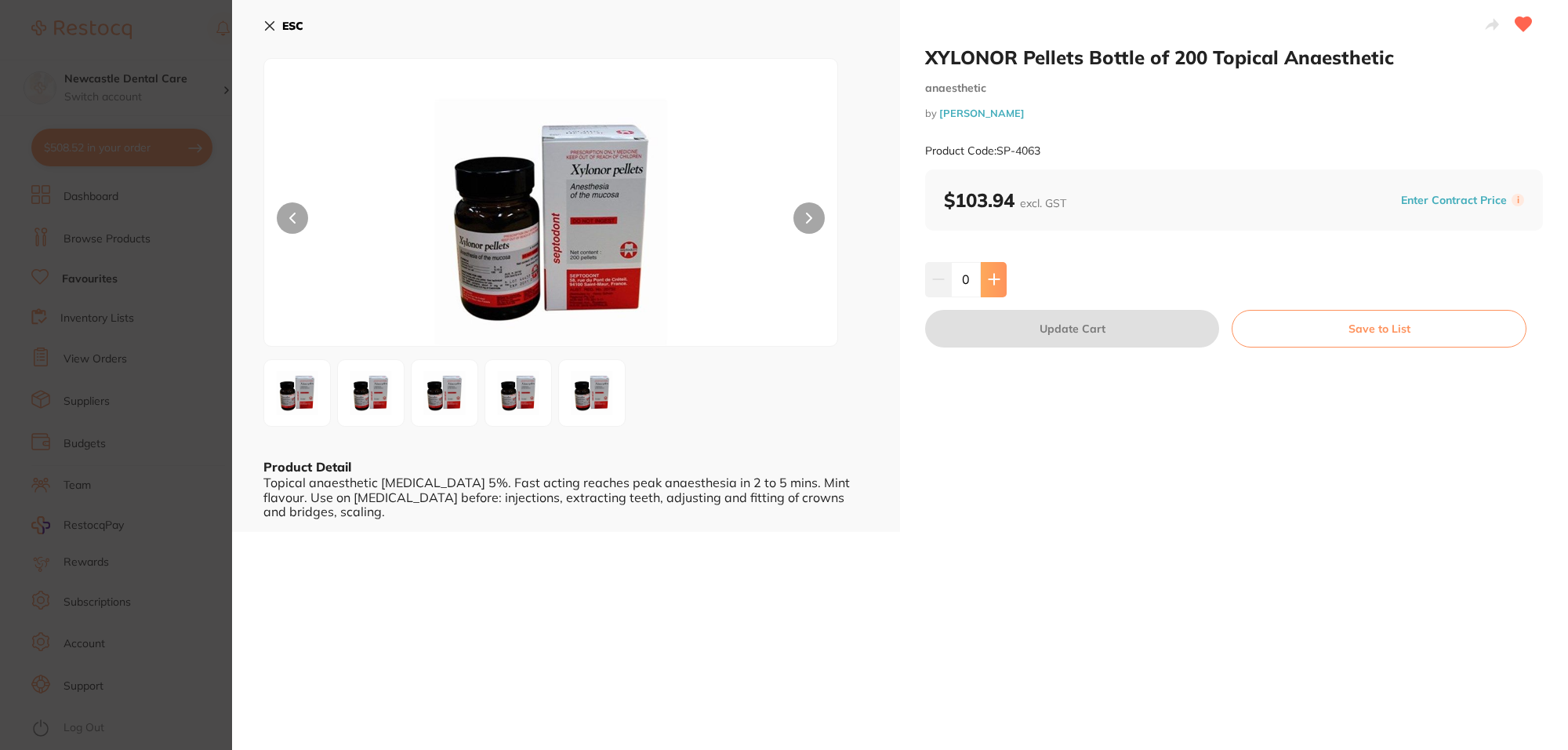
click at [1000, 276] on button at bounding box center [994, 279] width 26 height 35
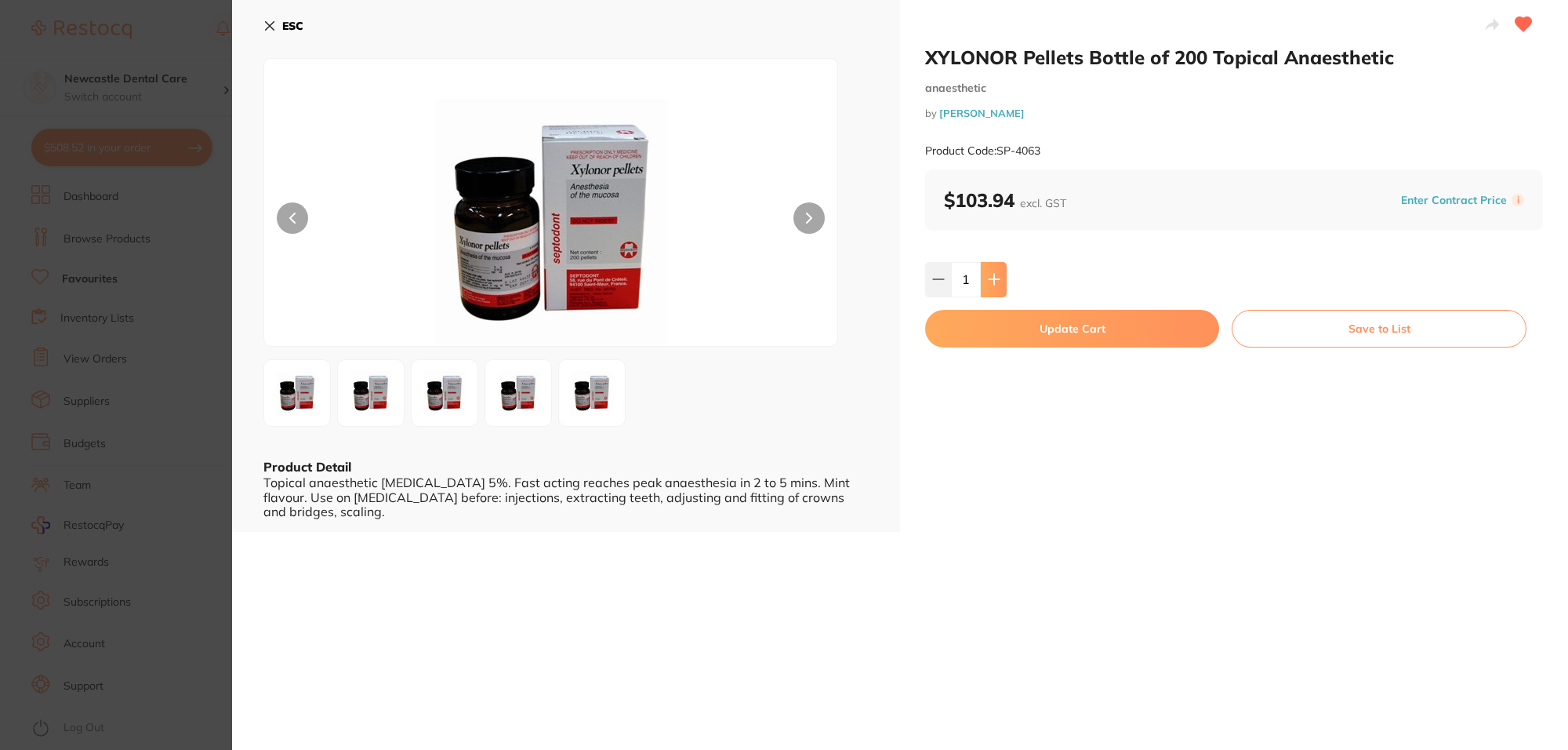
click at [1000, 276] on button at bounding box center [994, 279] width 26 height 35
click at [940, 274] on icon at bounding box center [938, 279] width 12 height 12
type input "1"
click at [271, 7] on div "ESC Product Detail Topical anaesthetic [MEDICAL_DATA] 5%. Fast acting reaches p…" at bounding box center [566, 266] width 668 height 532
click at [271, 17] on button "ESC" at bounding box center [283, 25] width 40 height 26
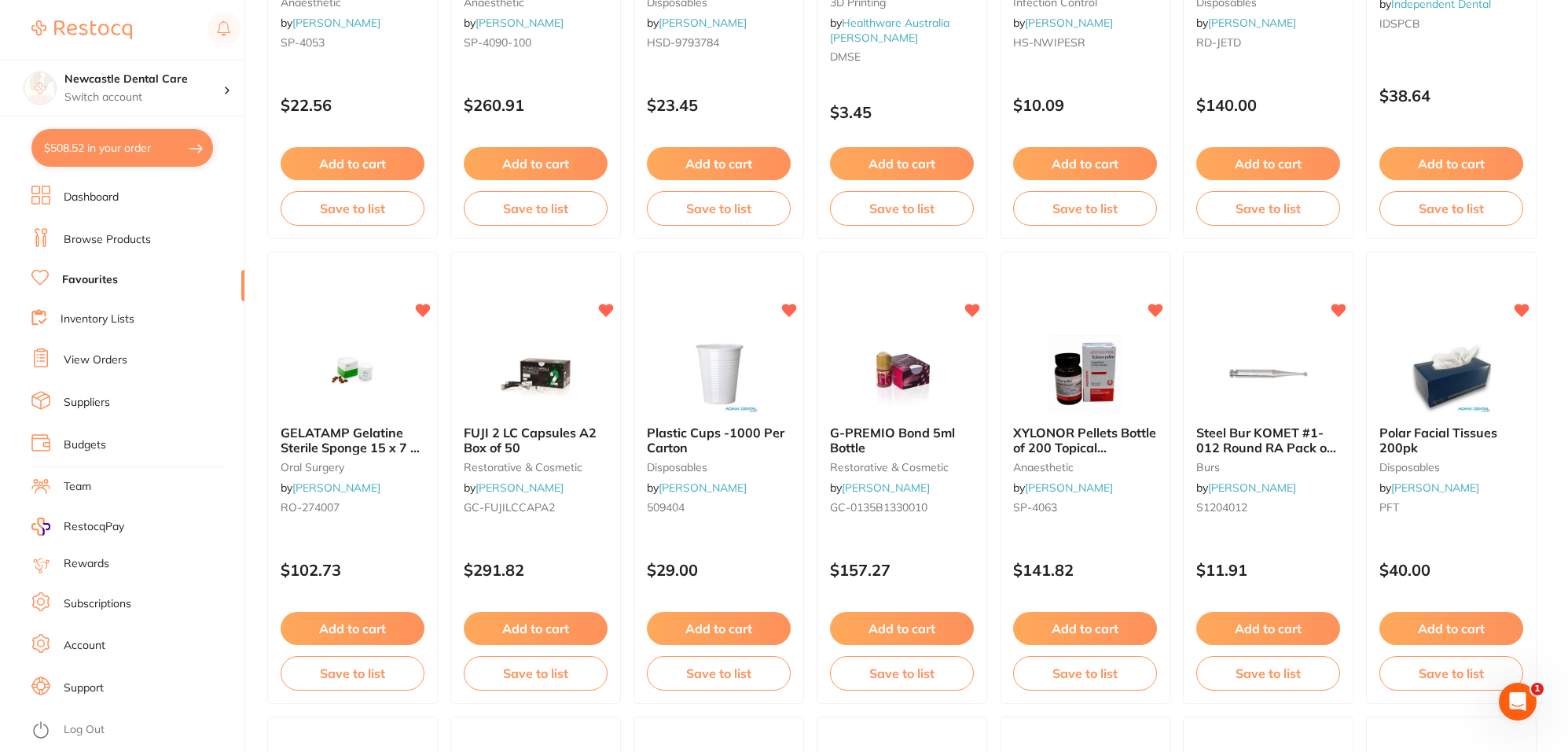
click at [69, 155] on button "$508.52 in your order" at bounding box center [123, 147] width 182 height 38
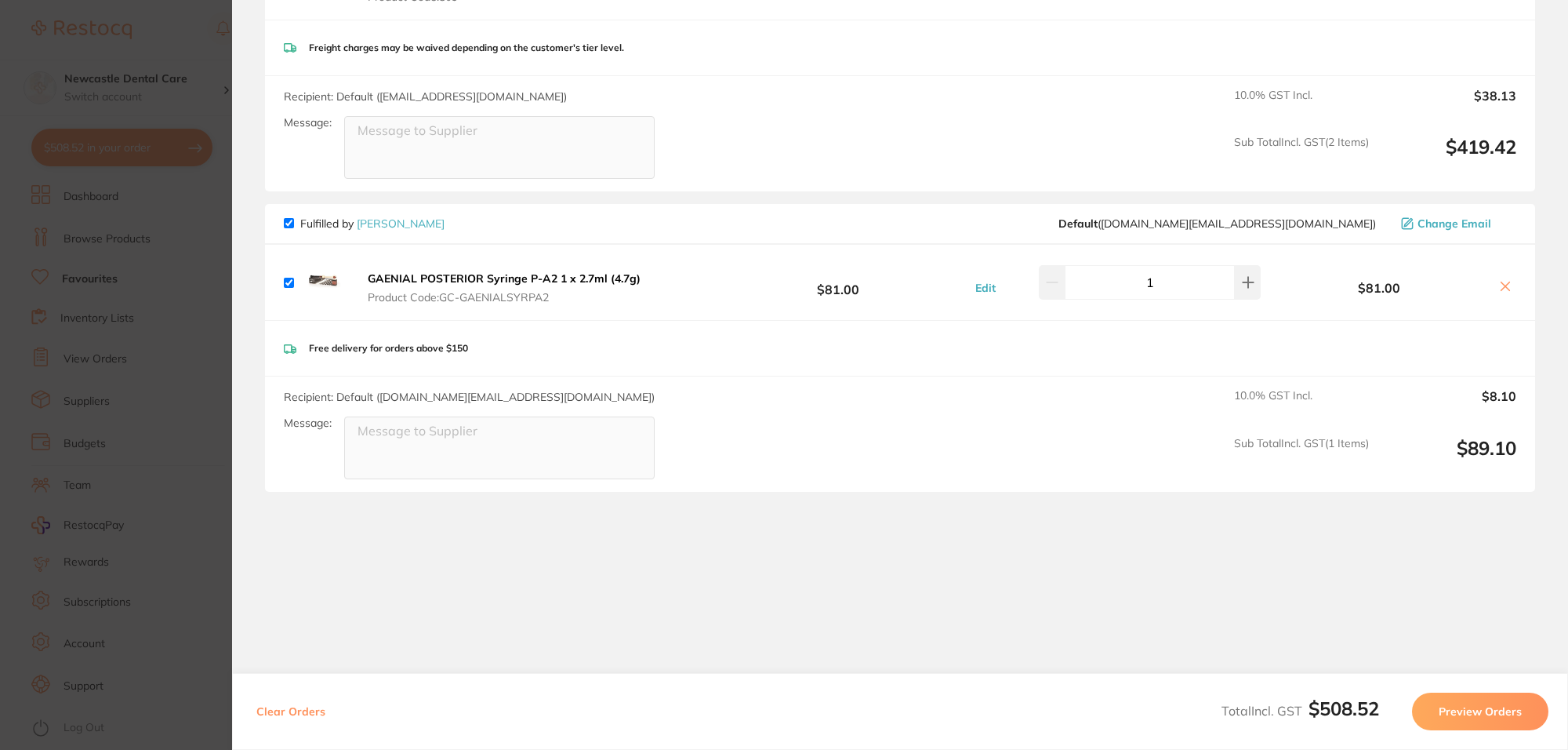
click at [1502, 284] on icon at bounding box center [1505, 287] width 8 height 8
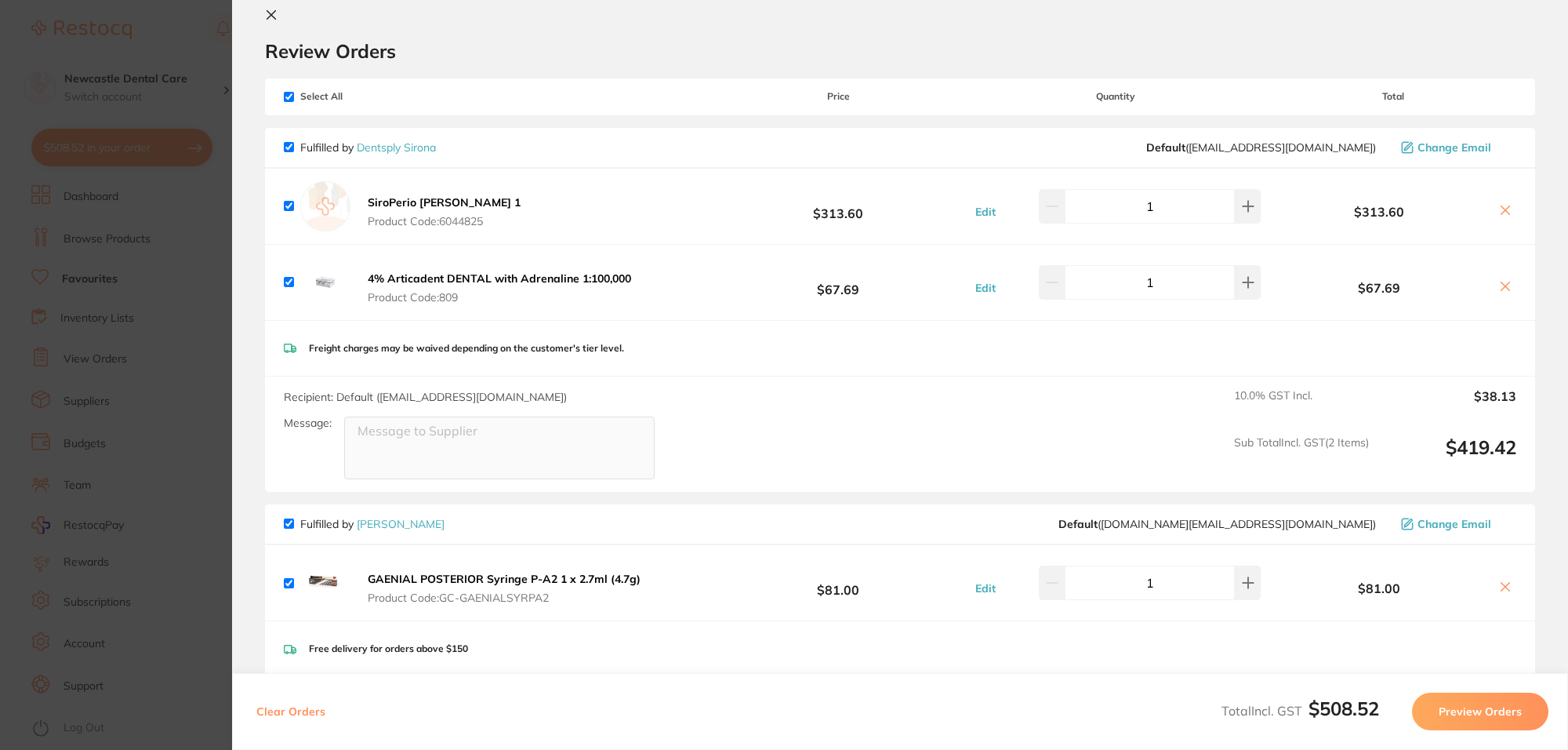
scroll to position [326, 0]
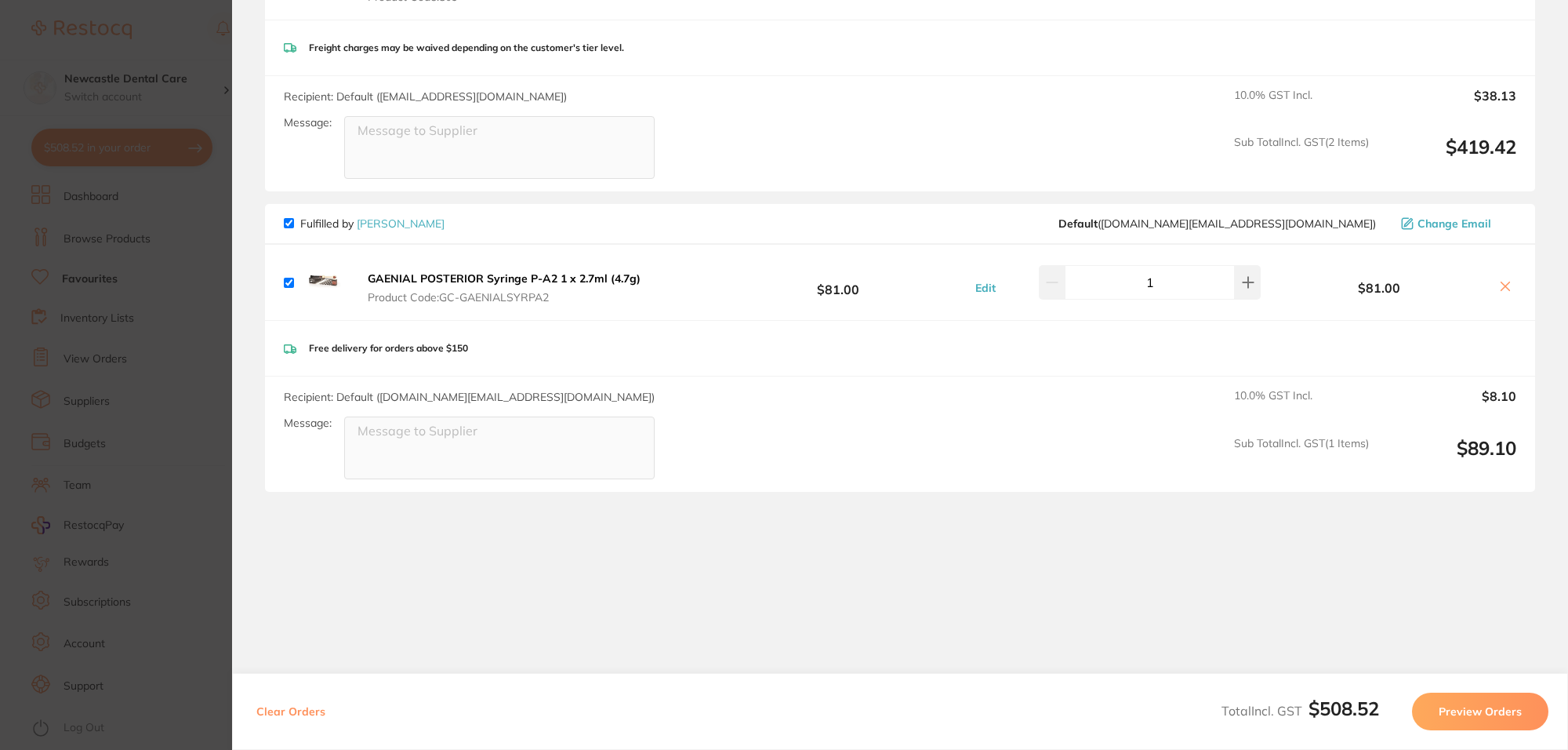
click at [1502, 283] on icon at bounding box center [1505, 287] width 8 height 8
drag, startPoint x: 1499, startPoint y: 283, endPoint x: 1036, endPoint y: 353, distance: 468.3
click at [1033, 355] on div "Free delivery for orders above $150" at bounding box center [900, 348] width 1270 height 55
click at [1505, 284] on icon at bounding box center [1505, 286] width 12 height 12
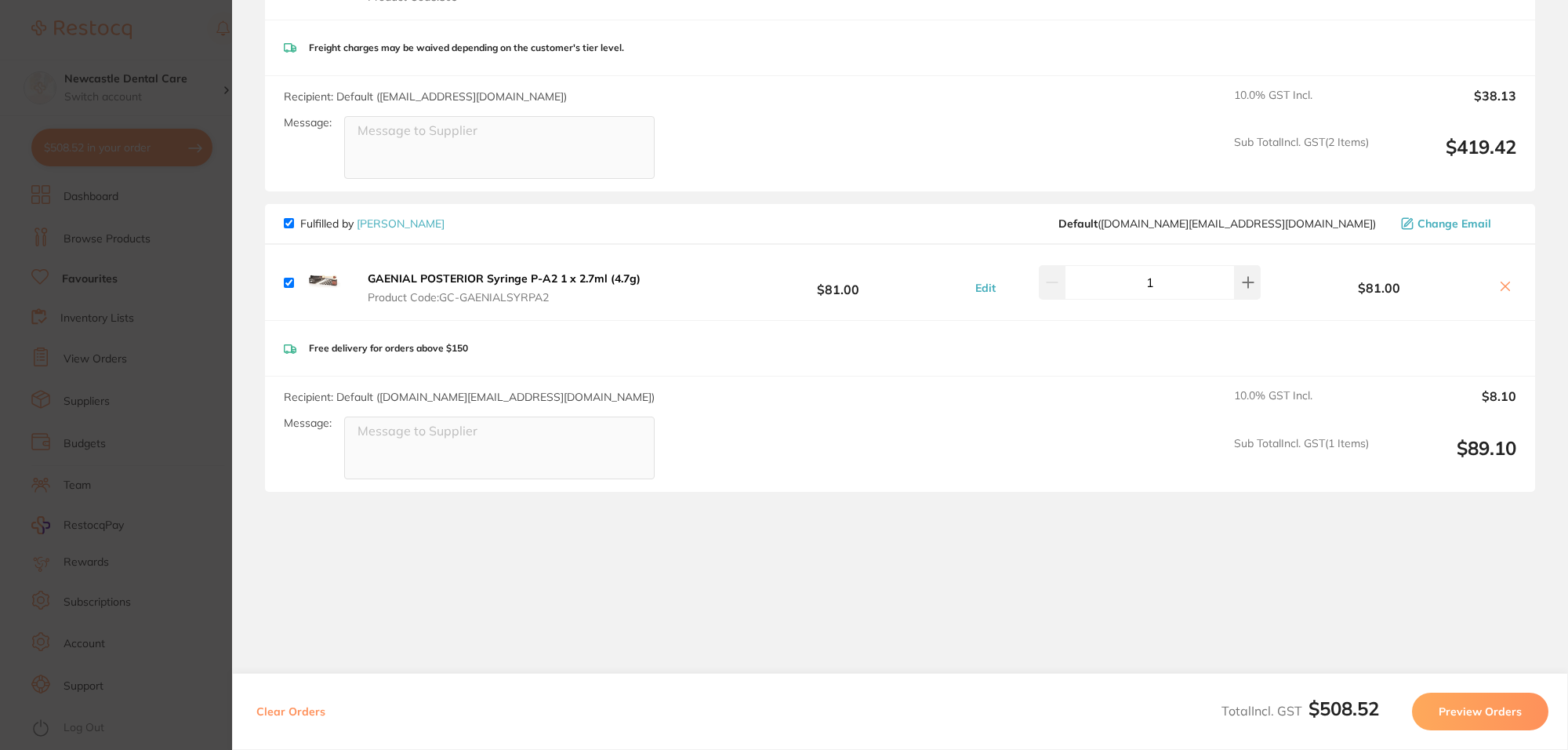
click at [1494, 275] on div "$81.00" at bounding box center [1393, 281] width 246 height 27
click at [1502, 283] on icon at bounding box center [1505, 286] width 12 height 12
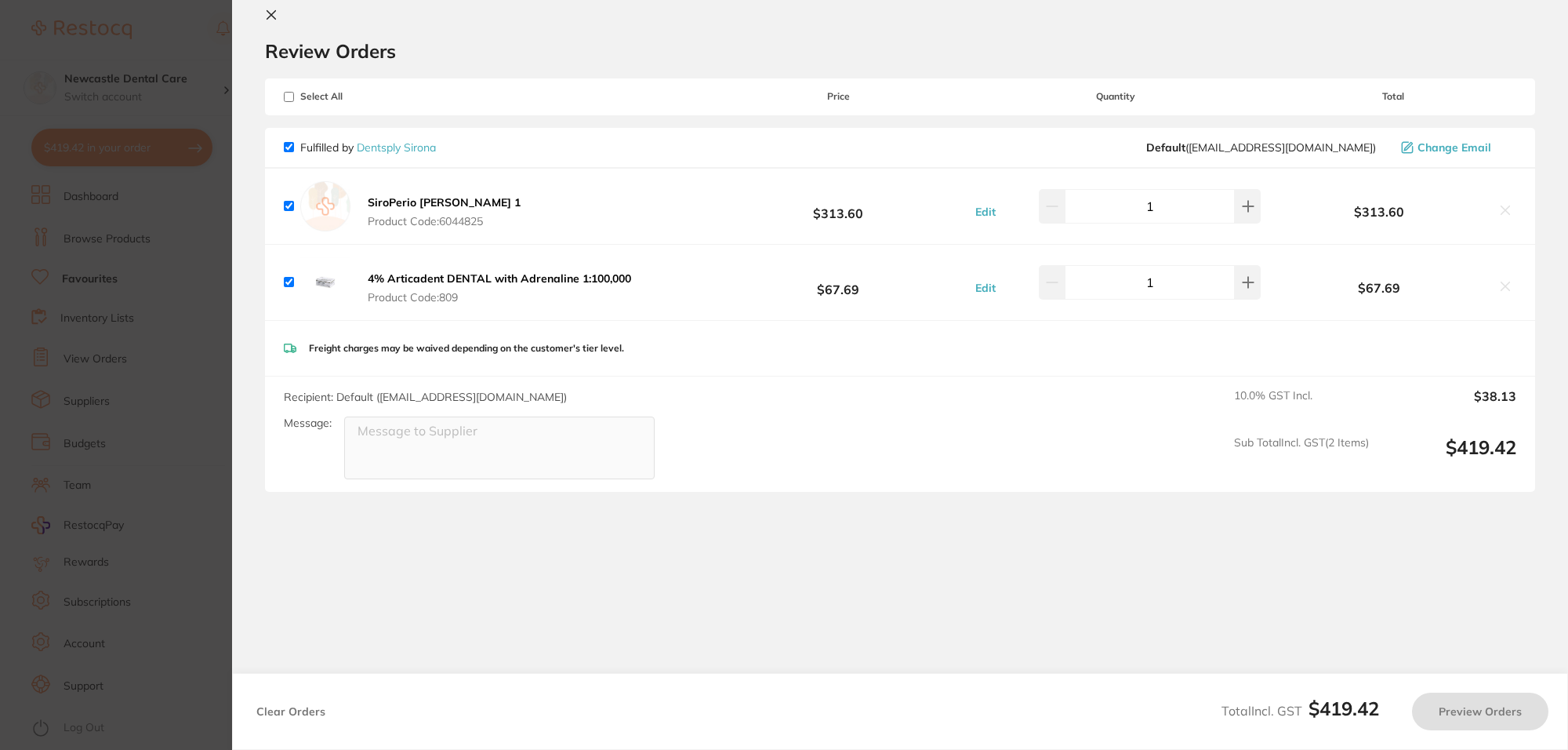
scroll to position [24, 0]
checkbox input "true"
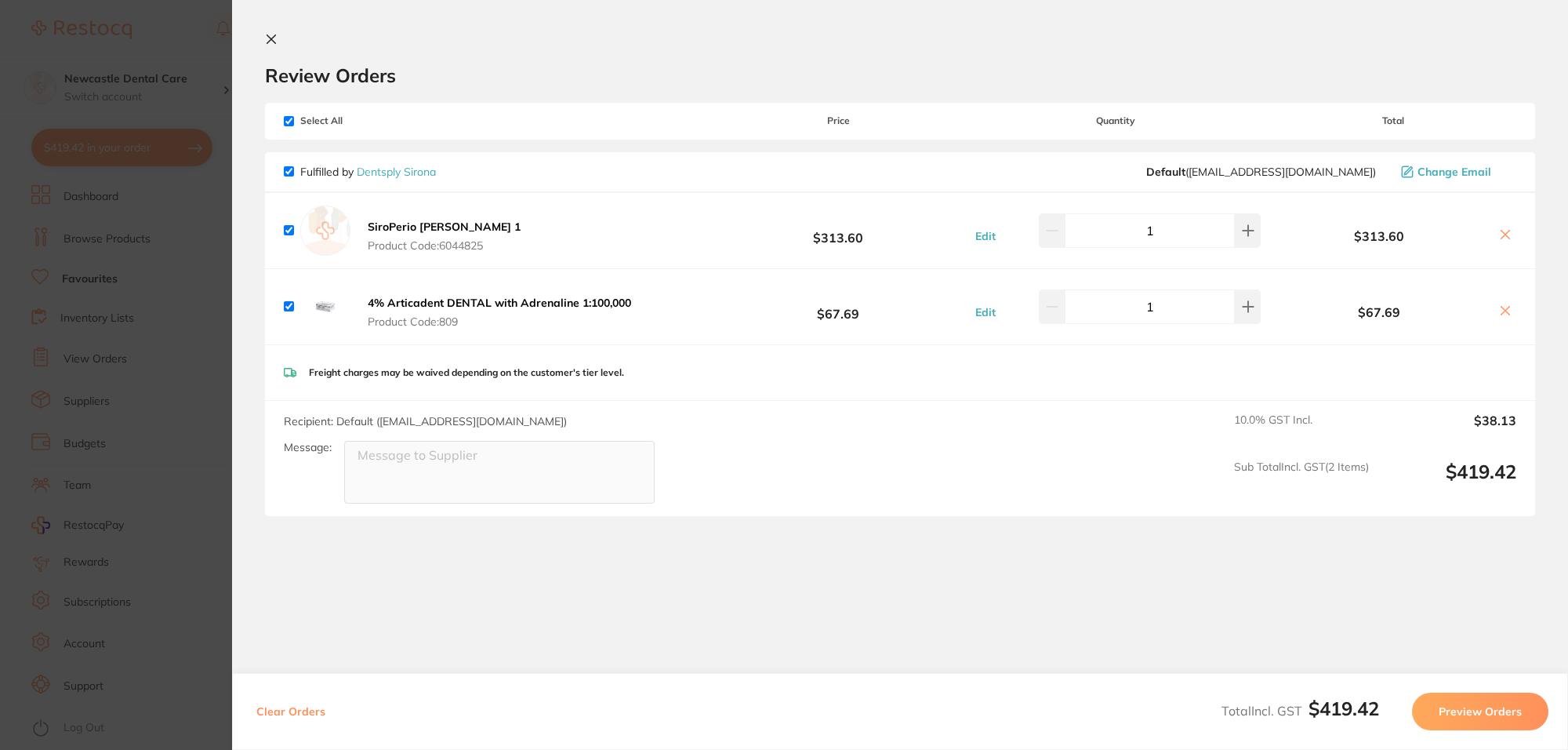
click at [221, 260] on section "Update RRP Set your pre negotiated price for this item. Item Agreed RRP (excl. …" at bounding box center [784, 375] width 1568 height 750
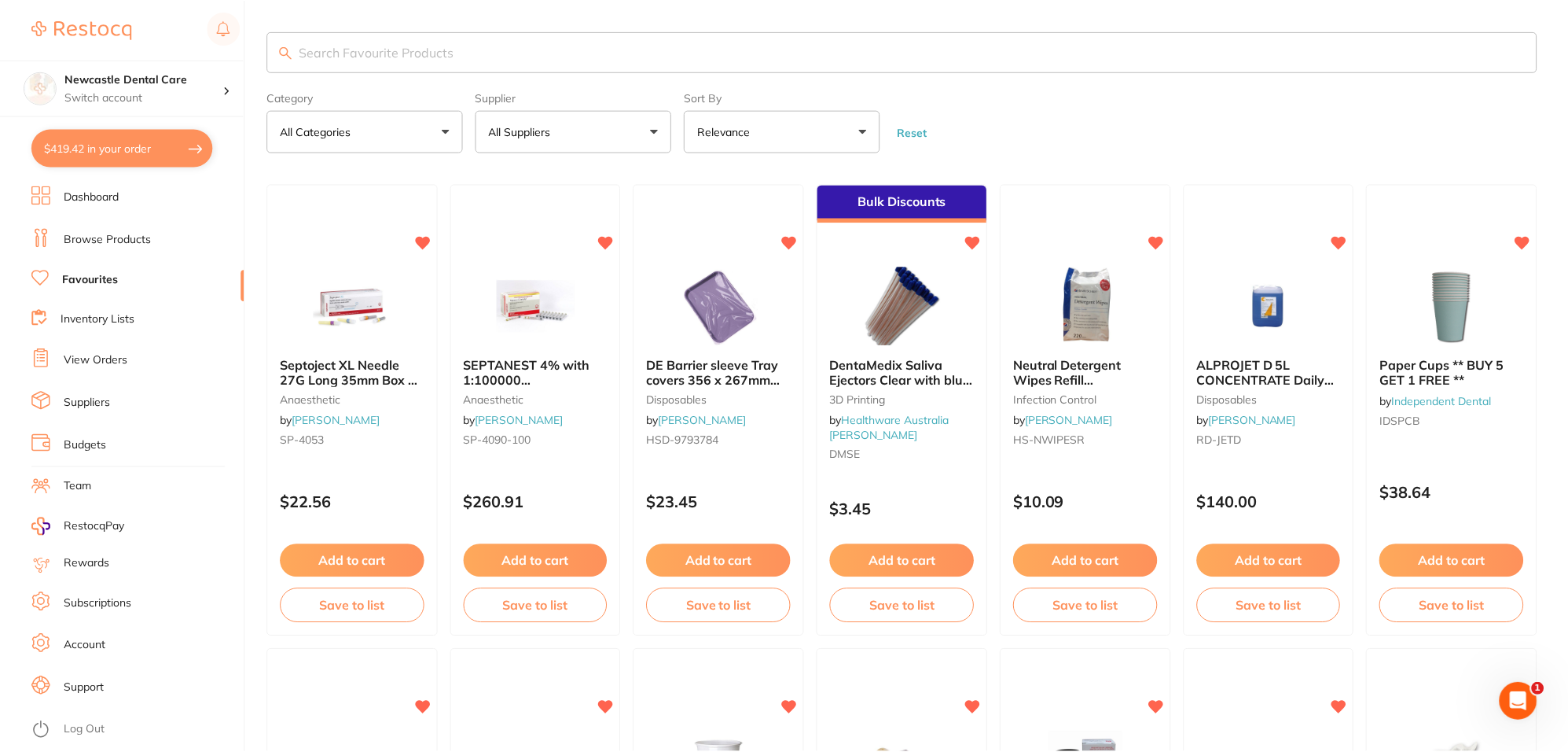
scroll to position [397, 0]
